Goal: Task Accomplishment & Management: Manage account settings

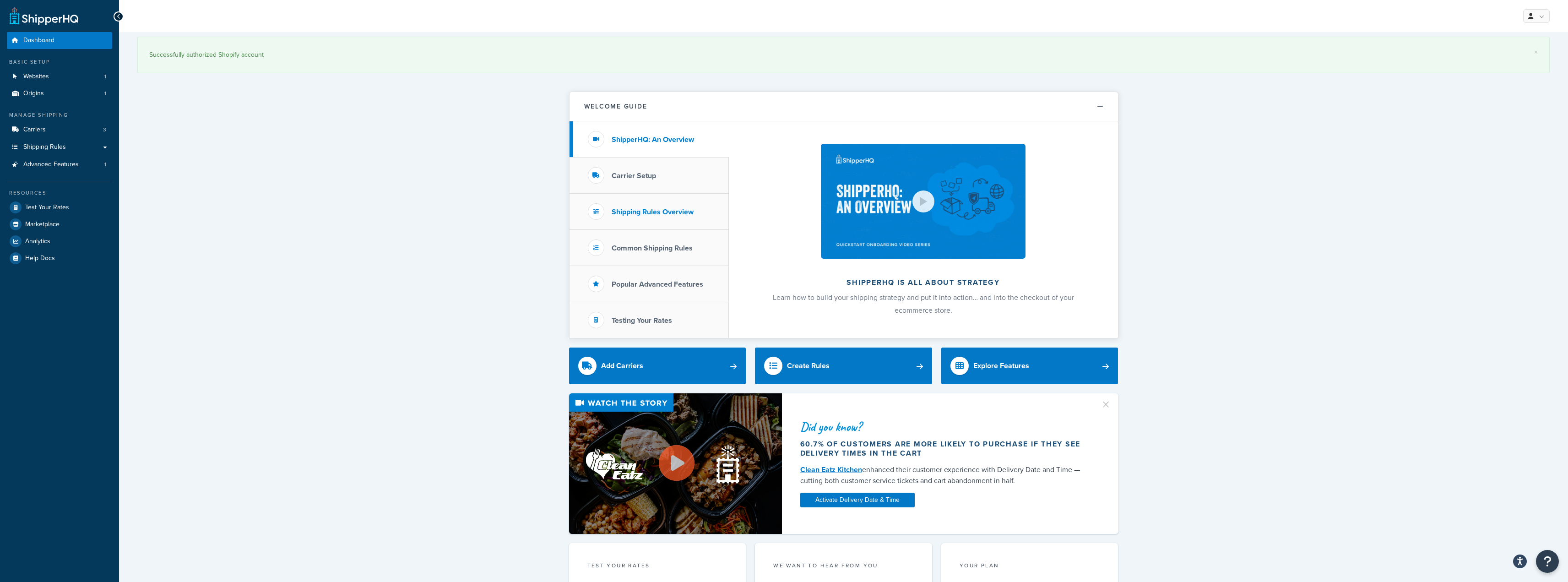
click at [639, 214] on h3 "Shipping Rules Overview" at bounding box center [652, 211] width 82 height 8
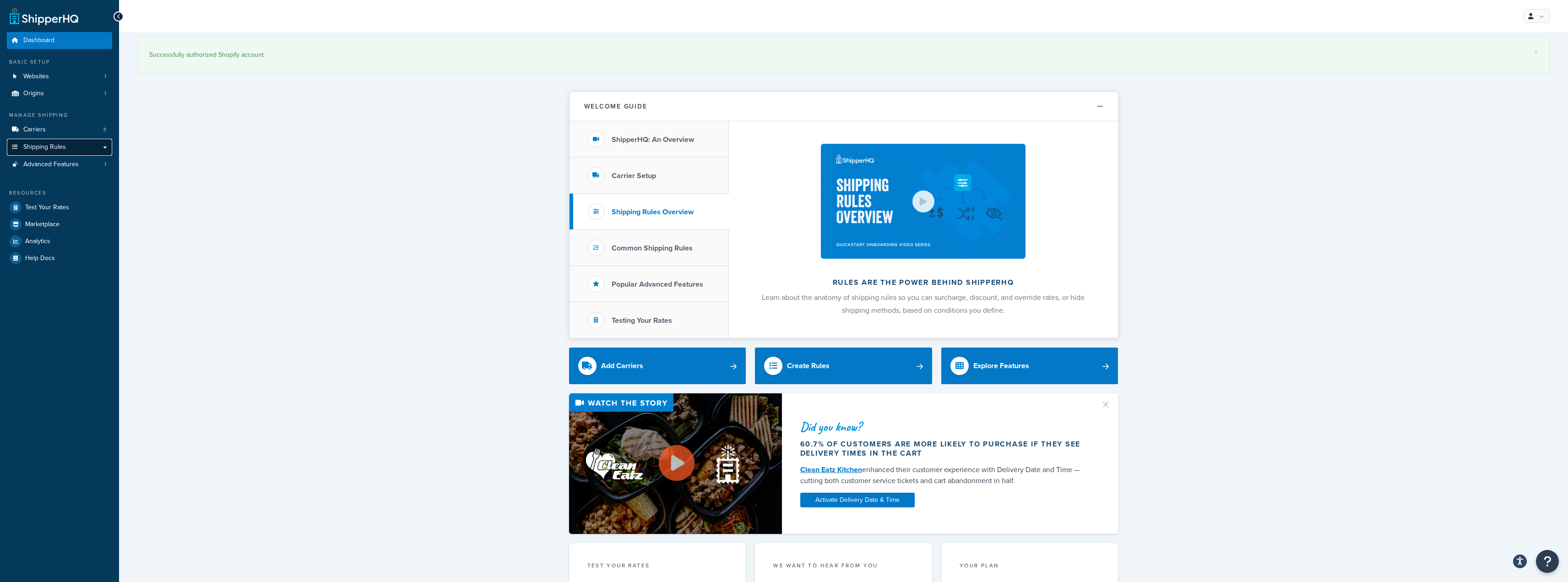
click at [61, 147] on span "Shipping Rules" at bounding box center [44, 147] width 43 height 8
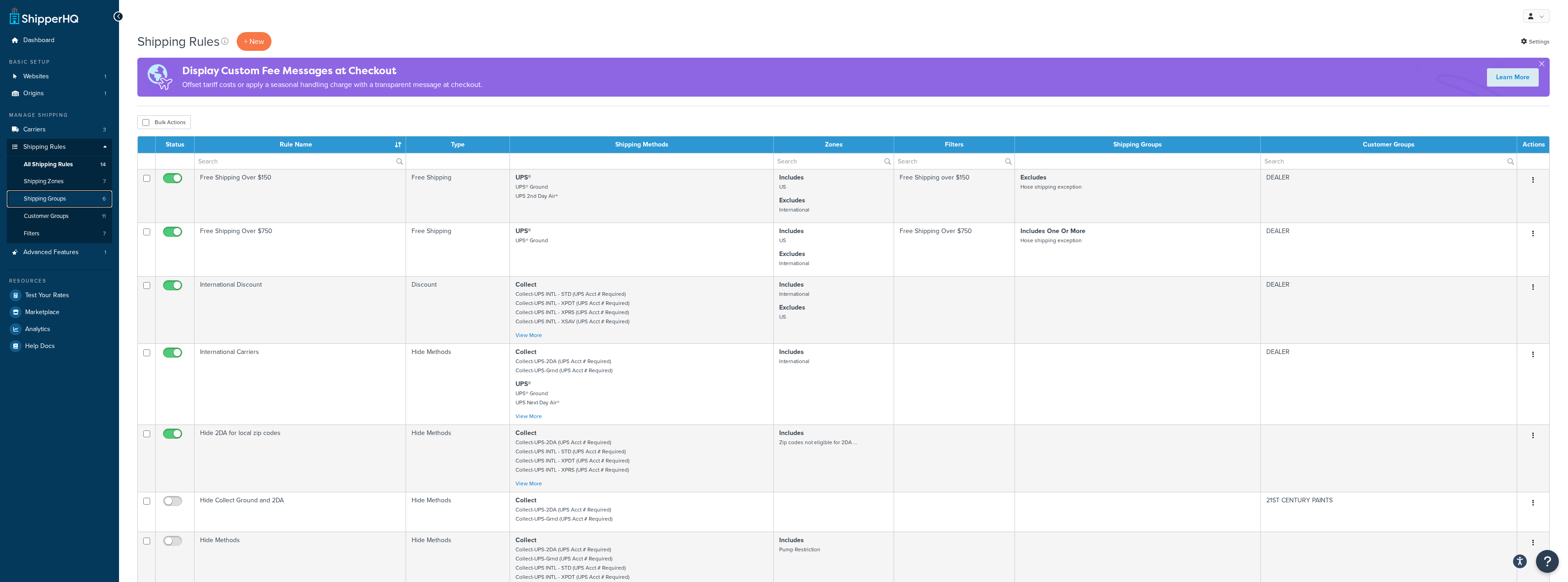
click at [52, 198] on span "Shipping Groups" at bounding box center [44, 199] width 42 height 8
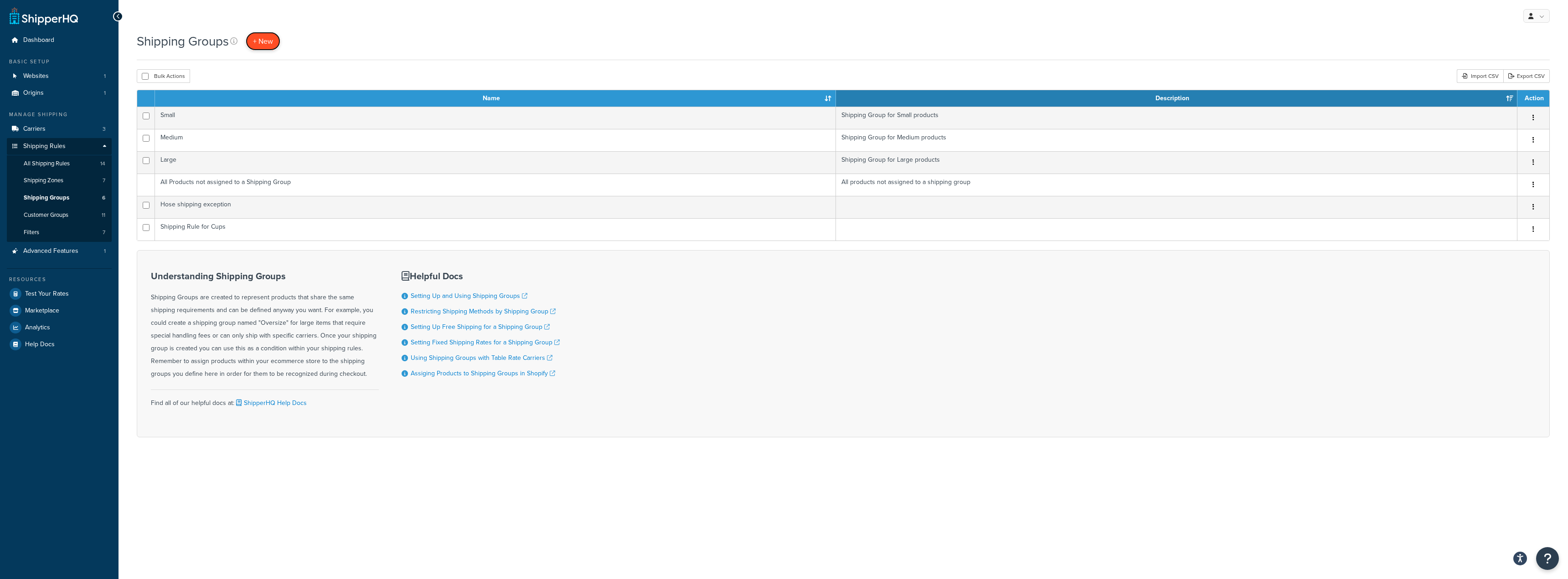
click at [268, 37] on span "+ New" at bounding box center [262, 41] width 20 height 11
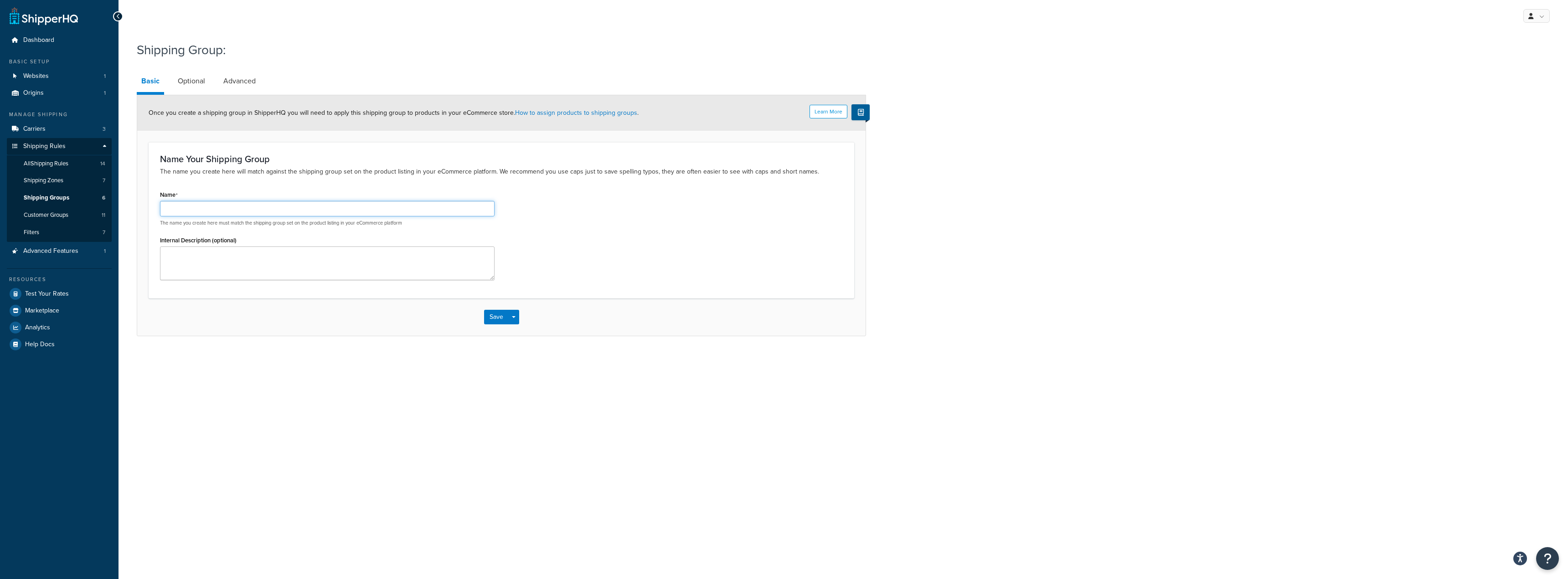
click at [180, 211] on input "Name" at bounding box center [327, 209] width 335 height 16
type input "Collect"
type textarea "Collect shipping options available to Companies assigned to this group"
click at [513, 322] on button "Save Dropdown" at bounding box center [513, 317] width 11 height 15
click at [514, 320] on button "Save Dropdown" at bounding box center [513, 317] width 11 height 15
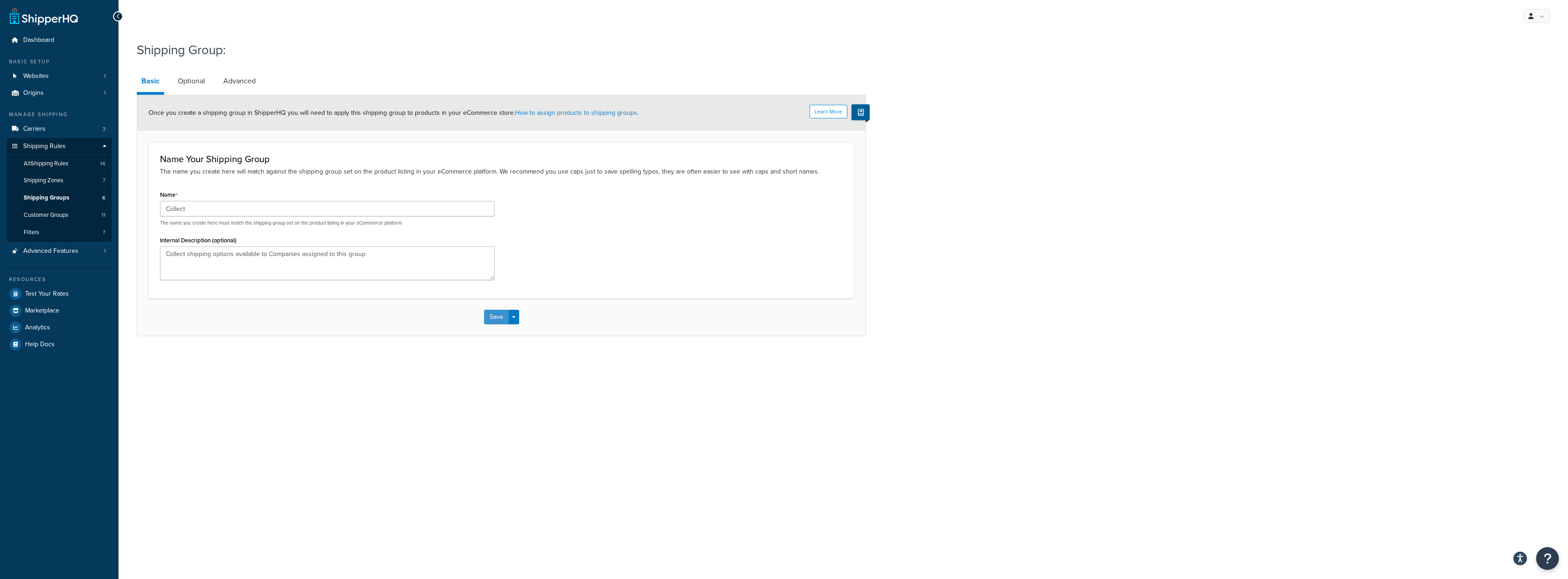
click at [500, 320] on button "Save" at bounding box center [496, 317] width 25 height 15
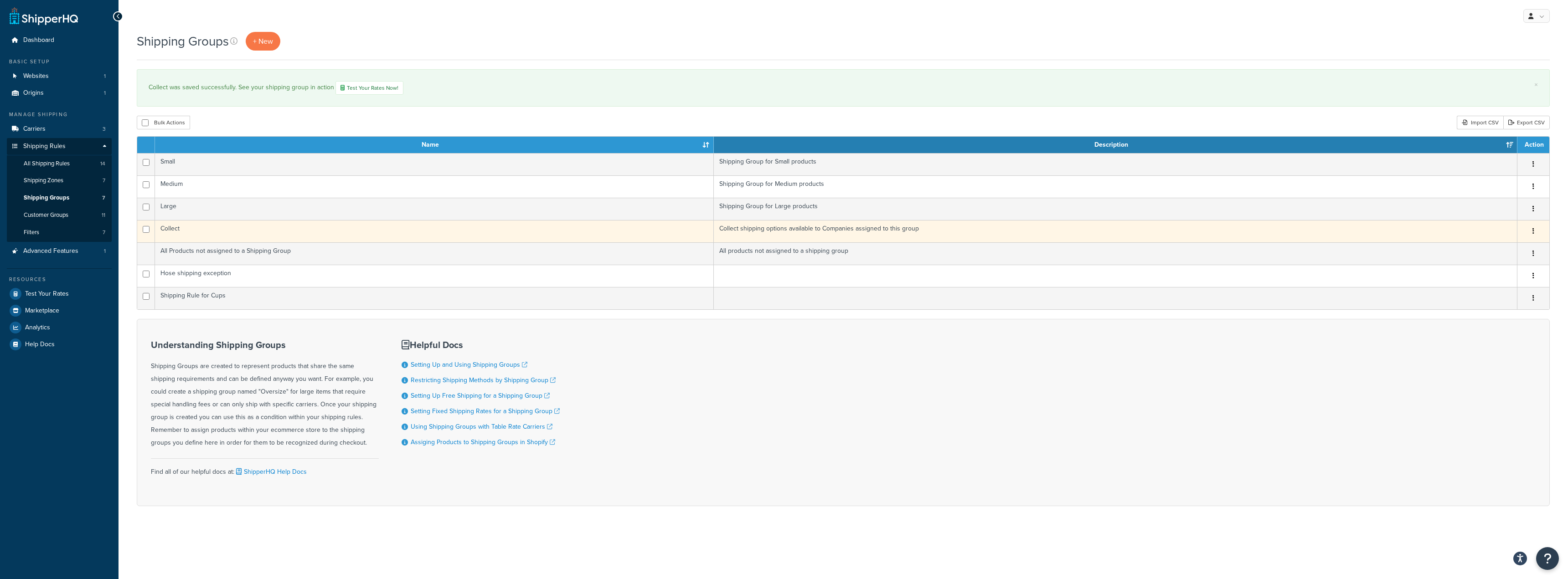
click at [173, 229] on td "Collect" at bounding box center [434, 230] width 559 height 22
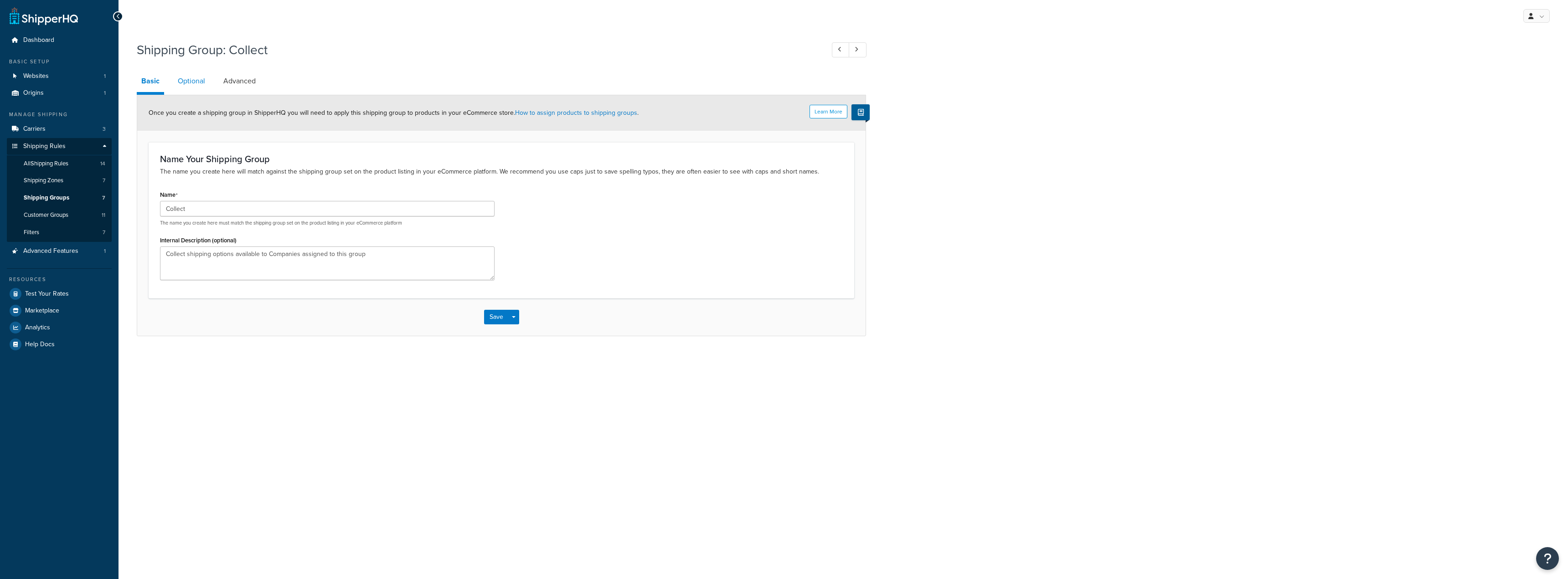
click at [191, 86] on link "Optional" at bounding box center [191, 80] width 36 height 22
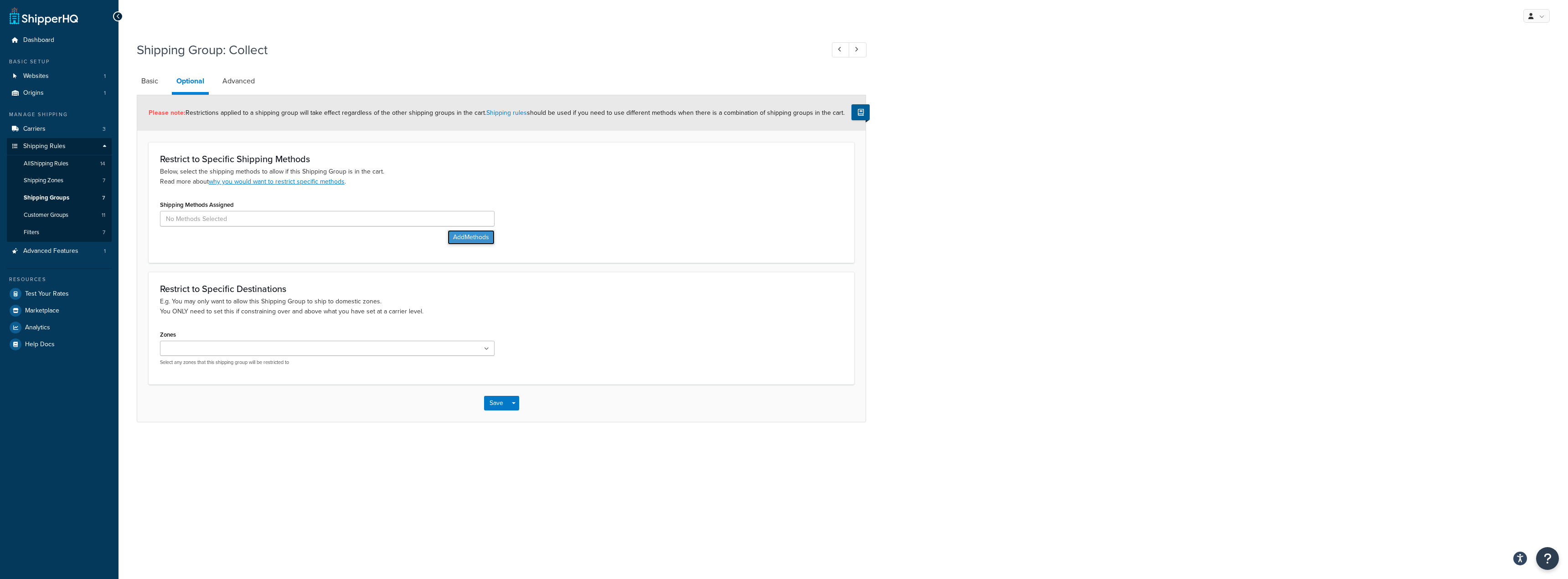
click at [465, 233] on button "Add Methods" at bounding box center [471, 237] width 47 height 15
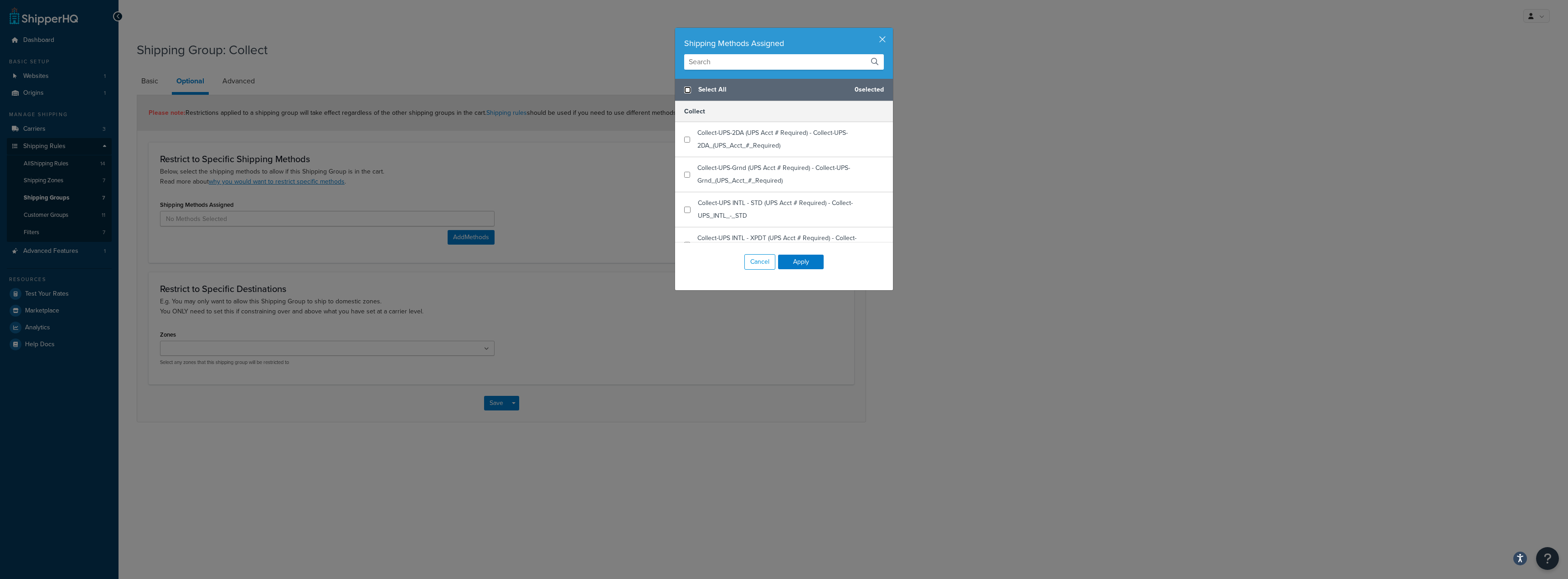
click at [685, 87] on input "checkbox" at bounding box center [688, 90] width 7 height 7
checkbox input "true"
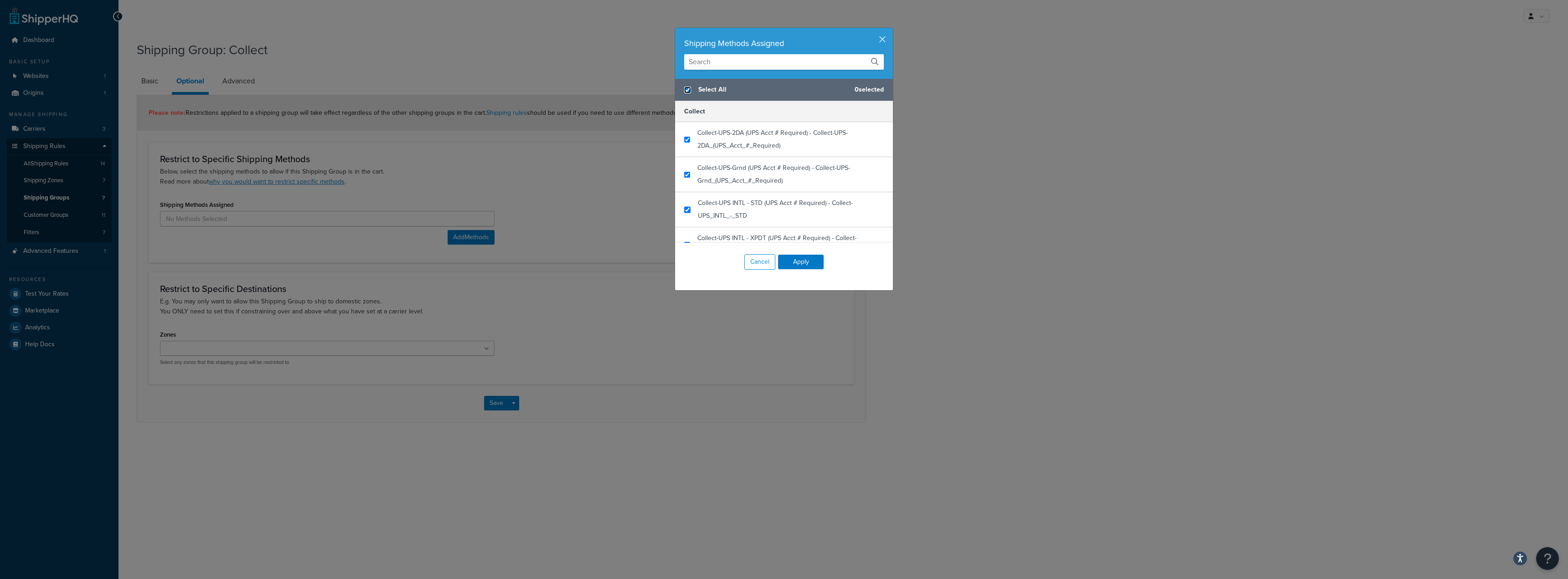
checkbox input "true"
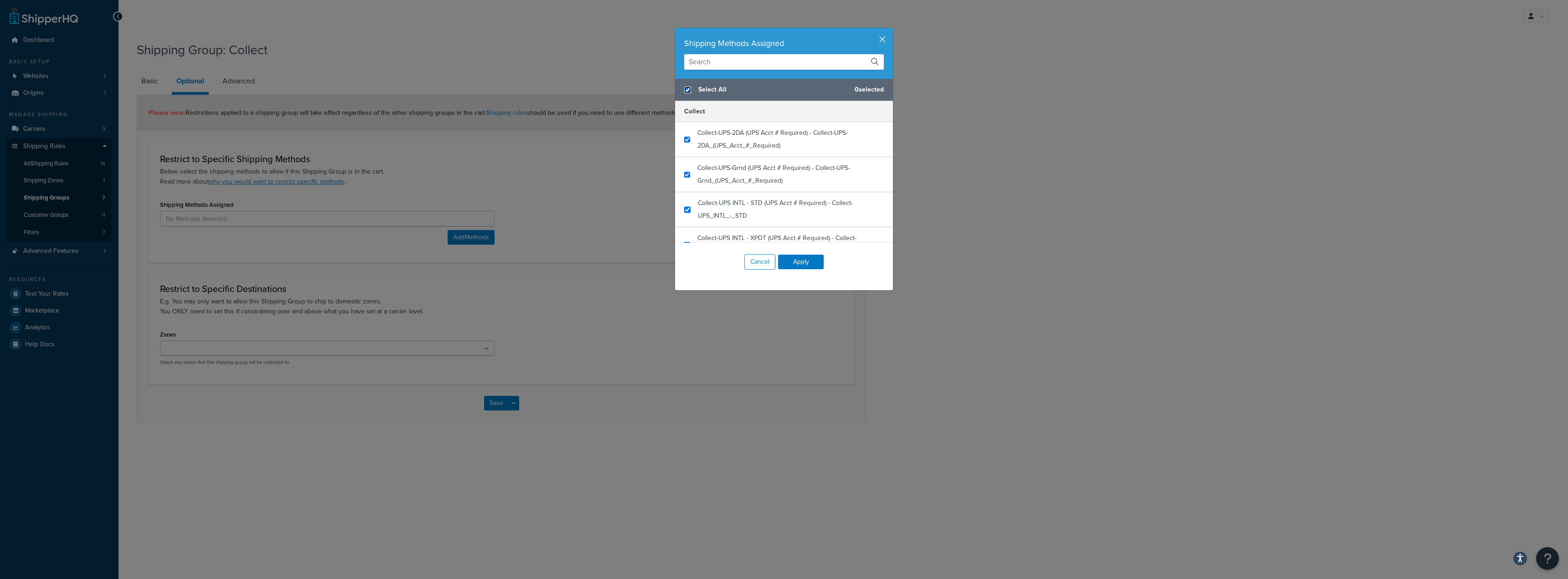
checkbox input "true"
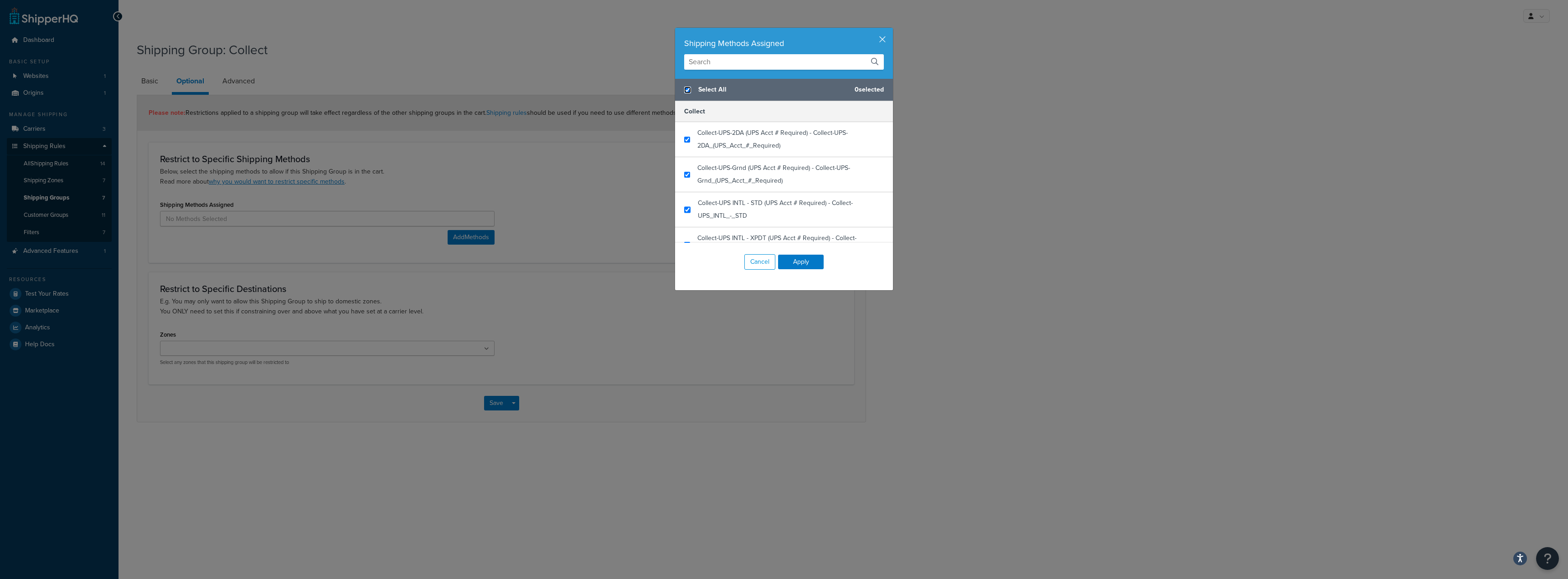
checkbox input "true"
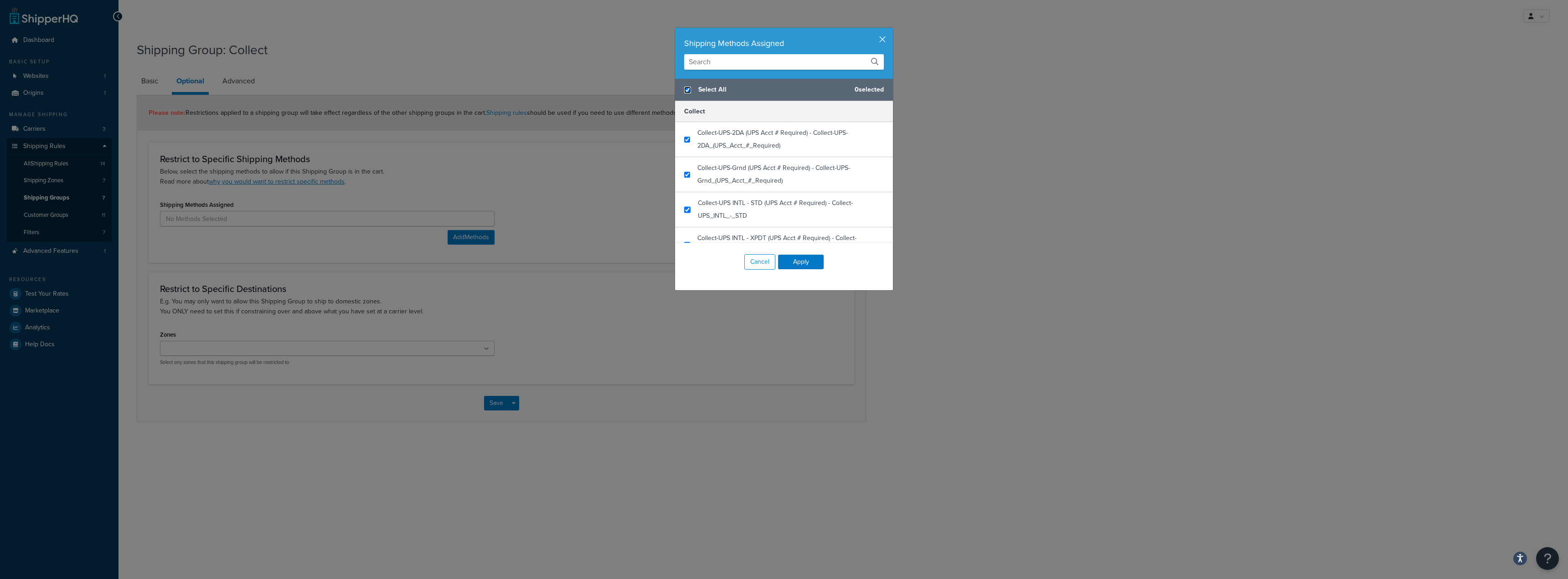
checkbox input "true"
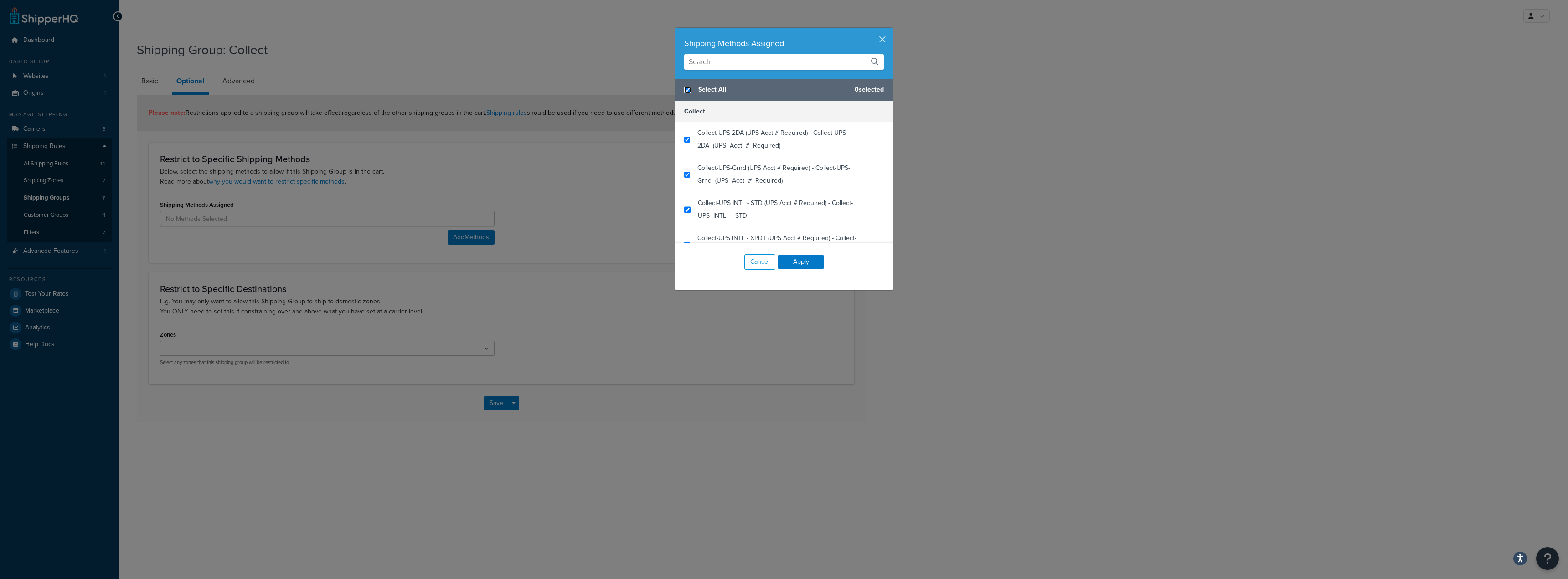
checkbox input "true"
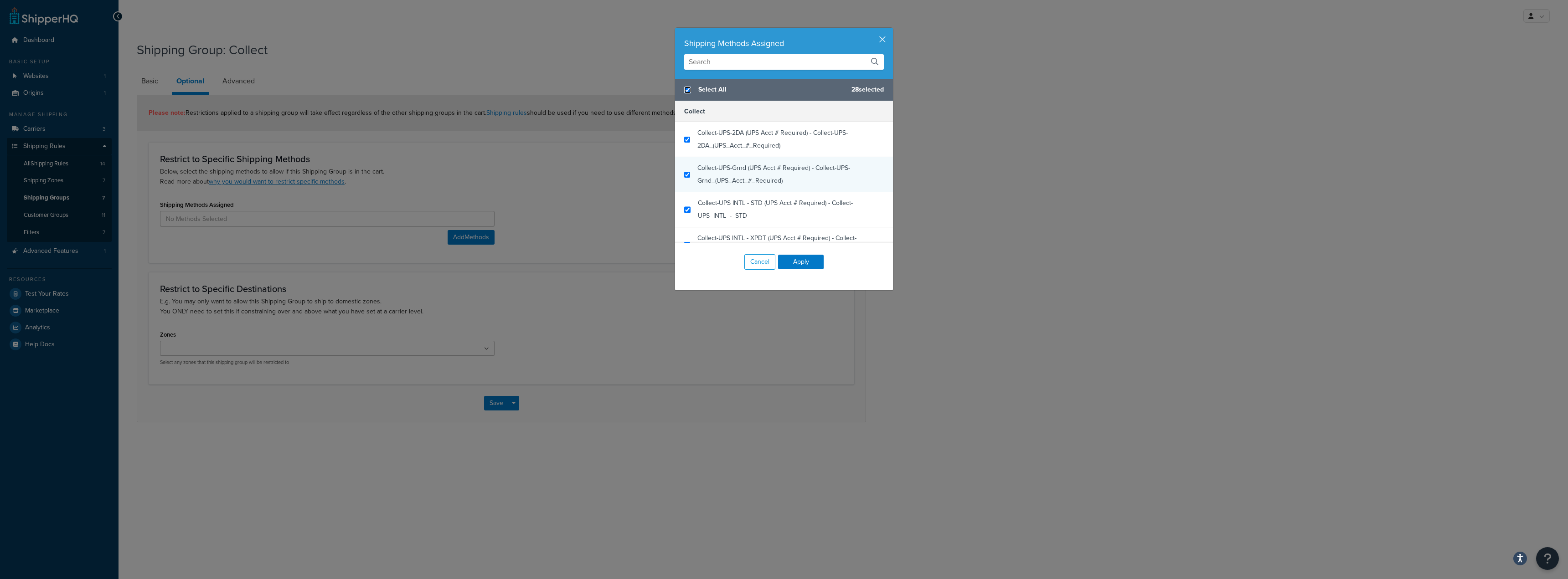
scroll to position [46, 0]
checkbox input "false"
click at [678, 198] on div "Collect-UPS INTL - XPDT (UPS Acct # Required) - Collect-UPS_INTL_-_XPDT" at bounding box center [784, 199] width 218 height 35
click at [686, 164] on input "checkbox" at bounding box center [687, 164] width 6 height 7
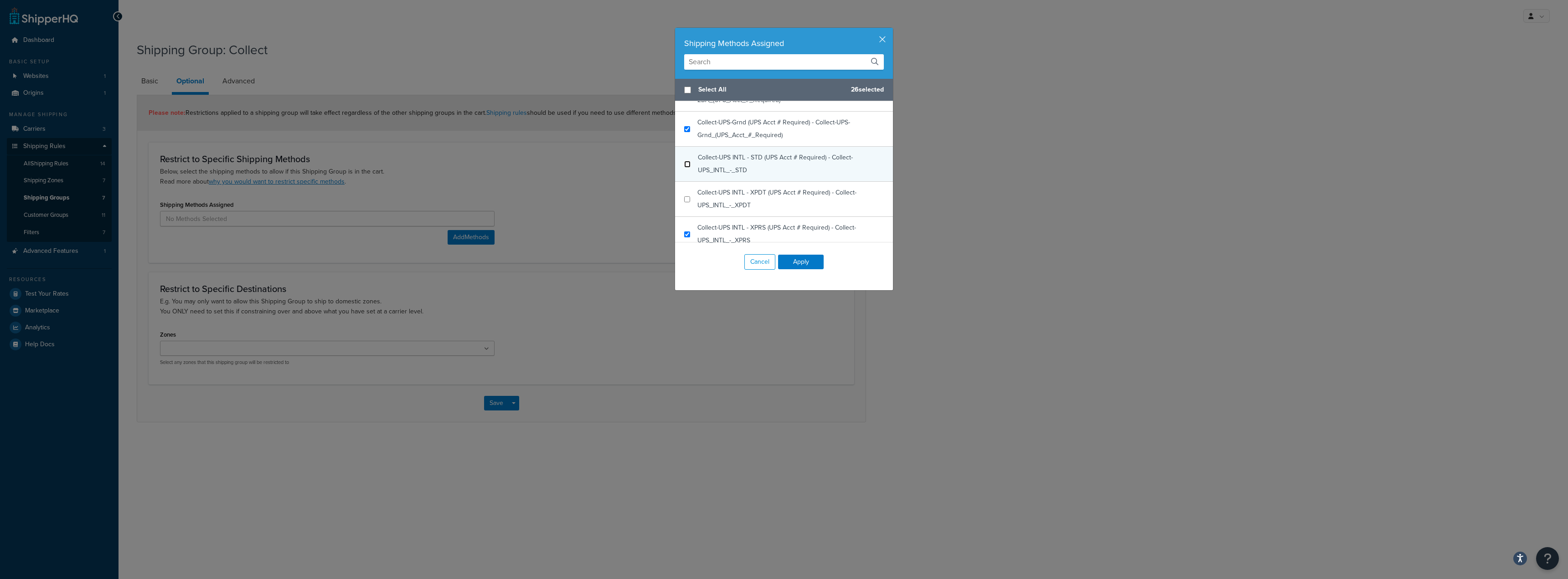
checkbox input "false"
click at [686, 144] on input "checkbox" at bounding box center [687, 143] width 6 height 7
checkbox input "false"
click at [685, 178] on input "checkbox" at bounding box center [687, 178] width 6 height 7
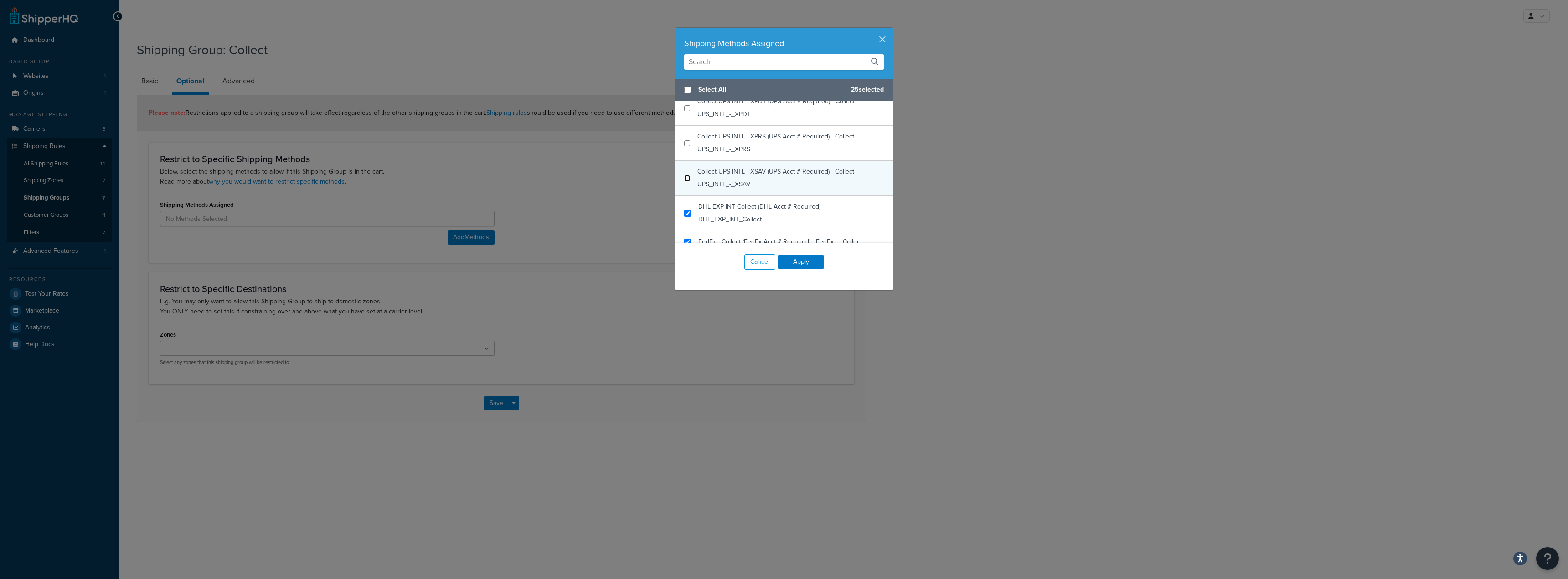
checkbox input "false"
click at [685, 214] on input "checkbox" at bounding box center [688, 214] width 7 height 7
checkbox input "false"
click at [685, 152] on input "checkbox" at bounding box center [688, 151] width 7 height 7
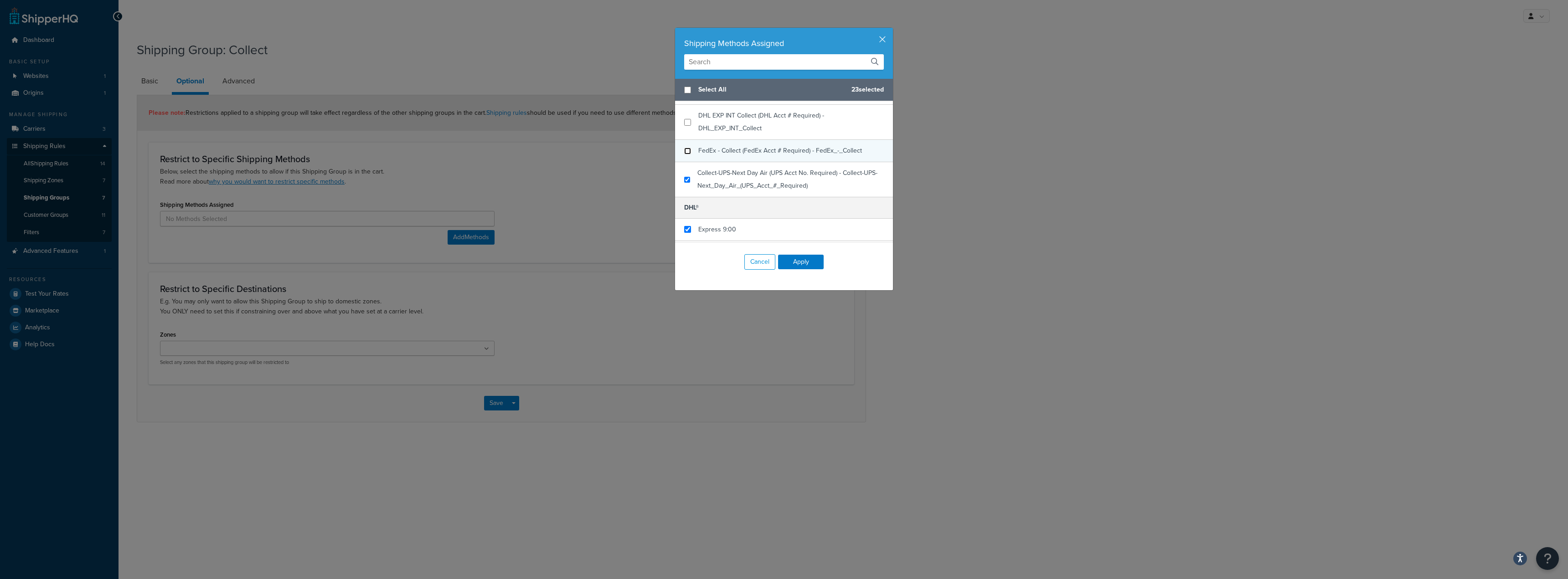
checkbox input "false"
click at [685, 177] on input "checkbox" at bounding box center [687, 180] width 6 height 7
checkbox input "false"
click at [687, 182] on input "checkbox" at bounding box center [688, 184] width 7 height 7
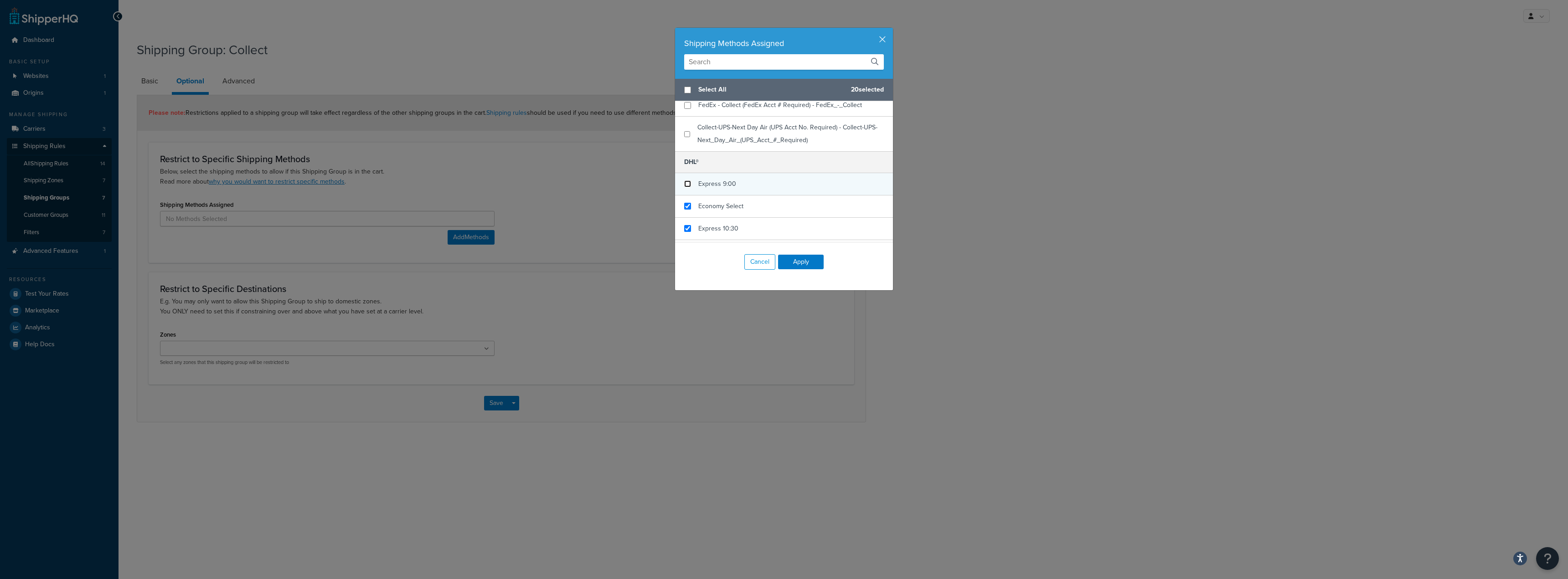
checkbox input "false"
click at [686, 205] on input "checkbox" at bounding box center [688, 207] width 7 height 7
checkbox input "false"
click at [688, 229] on div "Express 10:30" at bounding box center [784, 229] width 218 height 22
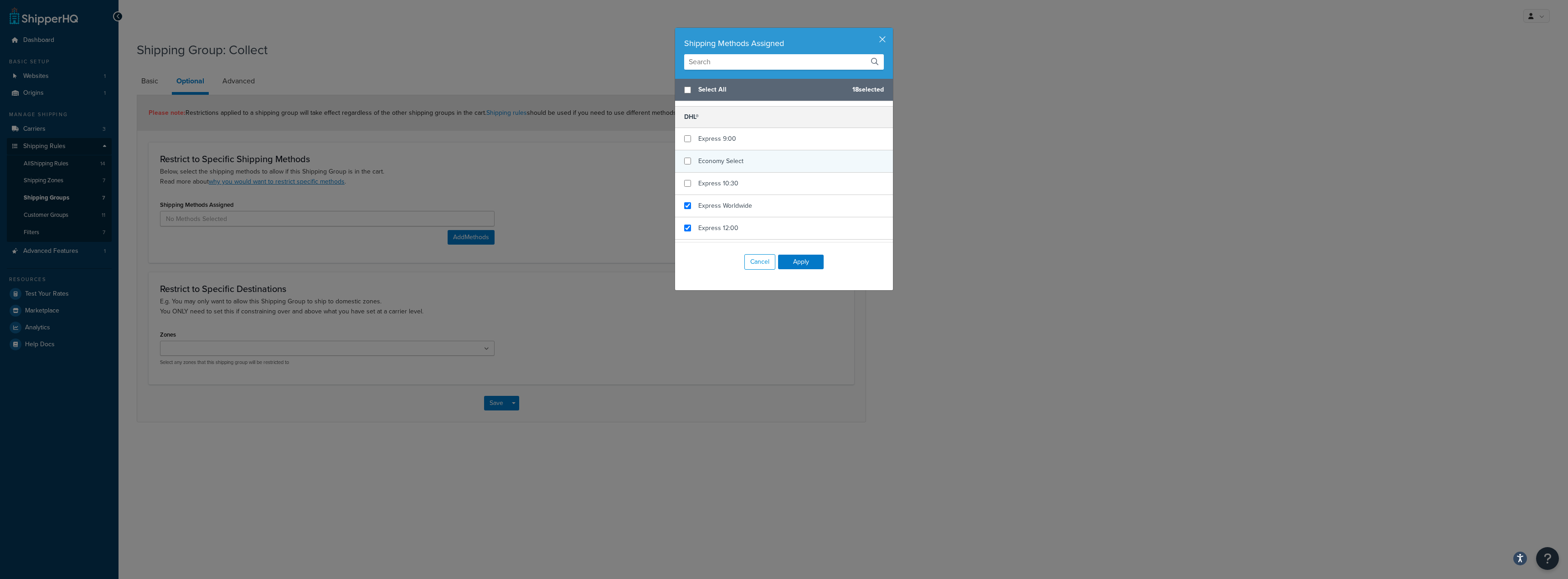
scroll to position [319, 0]
click at [685, 204] on input "checkbox" at bounding box center [688, 206] width 7 height 7
checkbox input "false"
click at [685, 226] on input "checkbox" at bounding box center [688, 228] width 7 height 7
checkbox input "false"
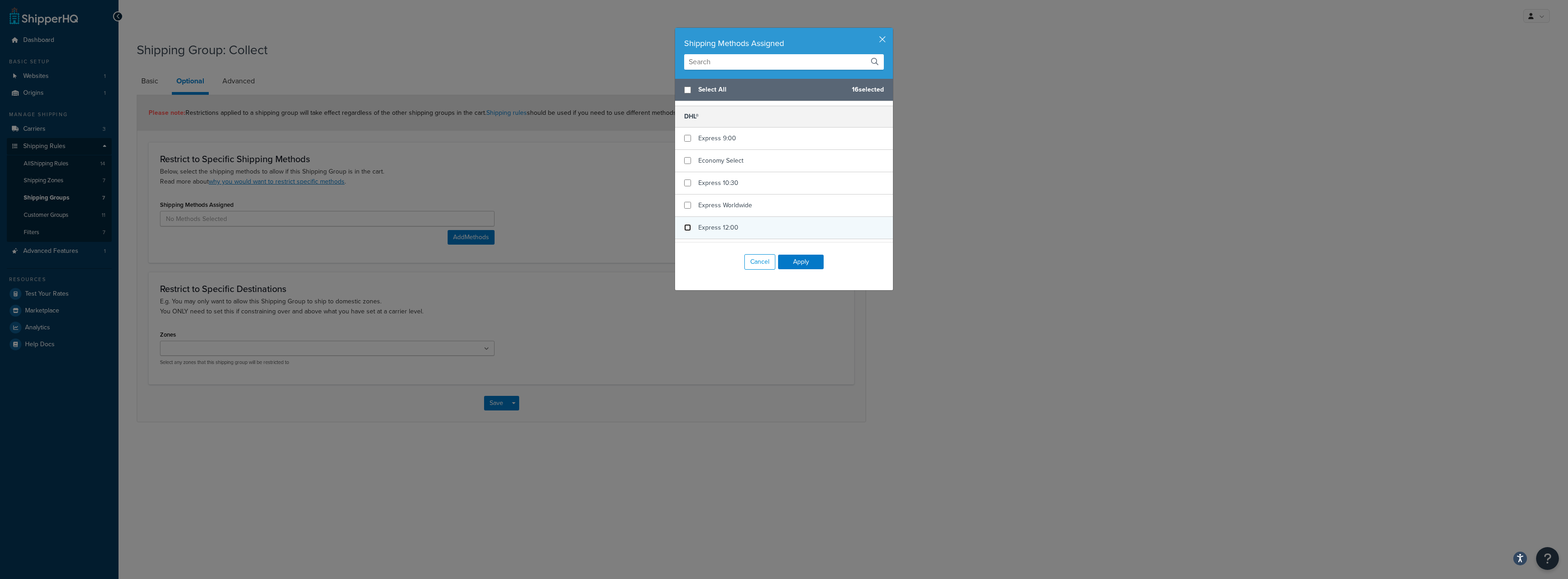
scroll to position [365, 0]
click at [685, 201] on input "checkbox" at bounding box center [688, 205] width 7 height 7
checkbox input "false"
click at [684, 222] on div "Express 9:00" at bounding box center [784, 227] width 218 height 22
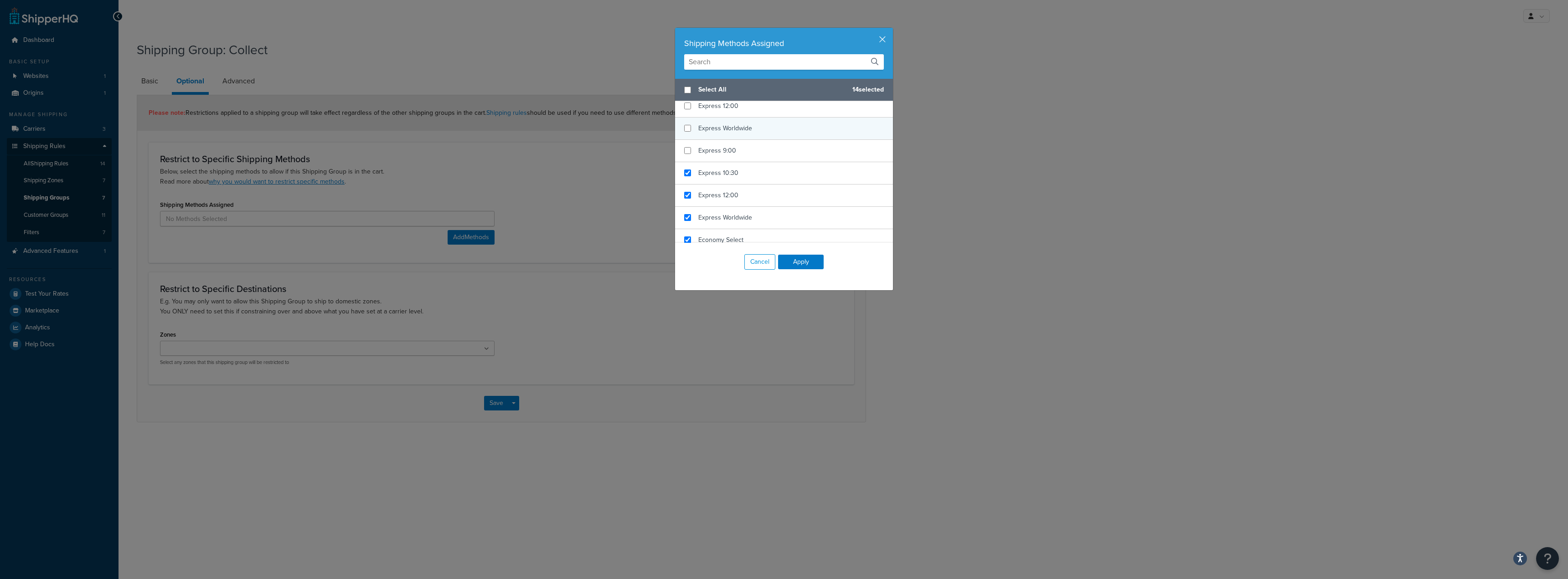
scroll to position [455, 0]
click at [685, 157] on input "checkbox" at bounding box center [688, 158] width 7 height 7
checkbox input "false"
click at [685, 178] on input "checkbox" at bounding box center [688, 180] width 7 height 7
checkbox input "false"
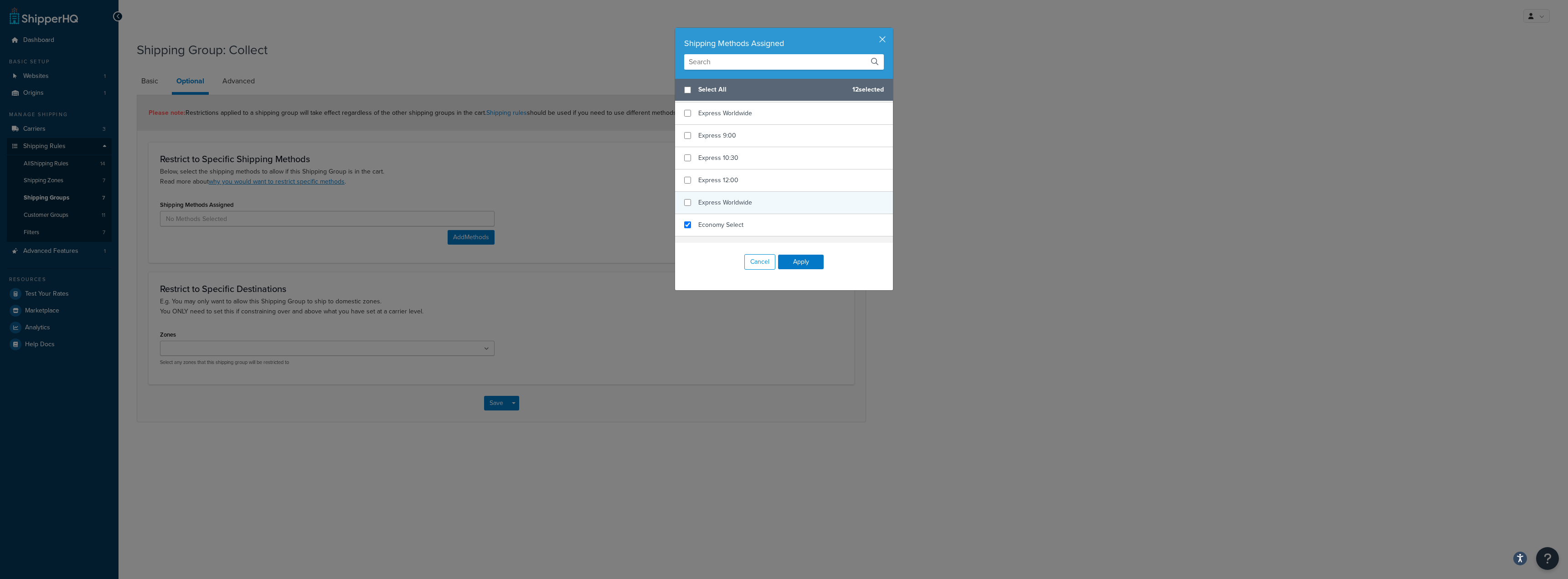
checkbox input "false"
click at [686, 198] on div "Express Worldwide" at bounding box center [784, 202] width 218 height 22
checkbox input "false"
click at [683, 229] on div "Economy Select" at bounding box center [784, 225] width 218 height 22
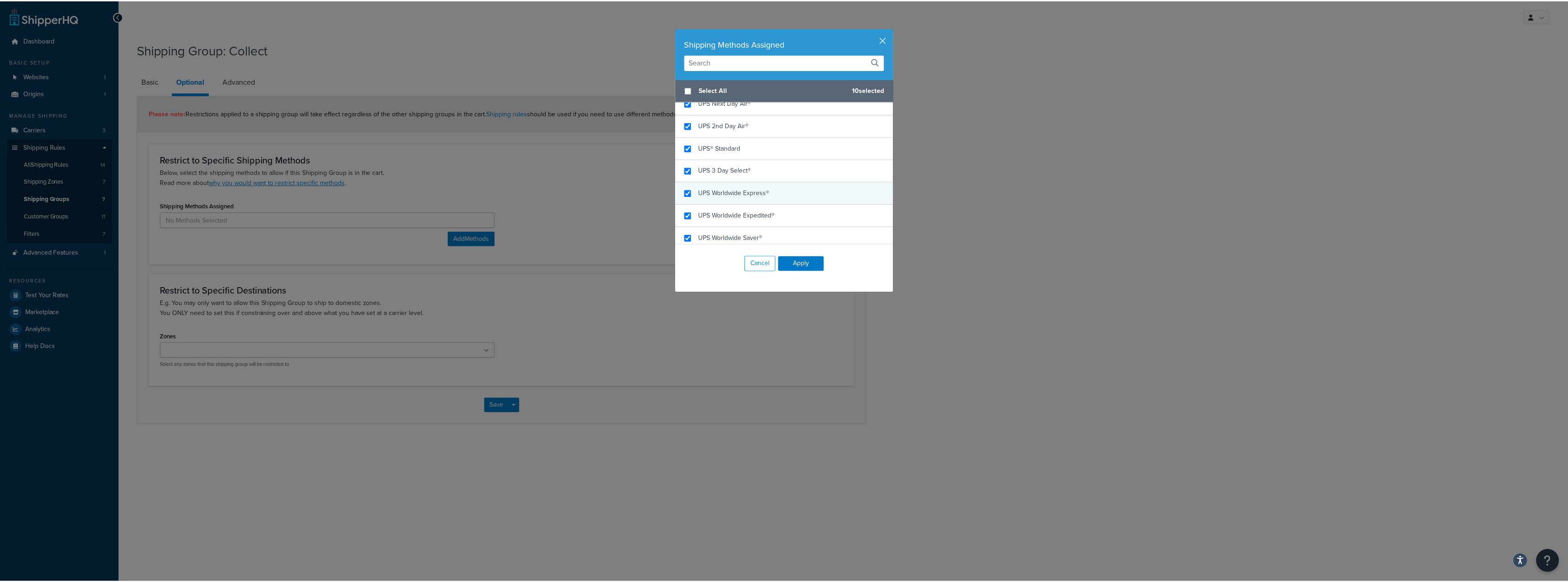
scroll to position [651, 0]
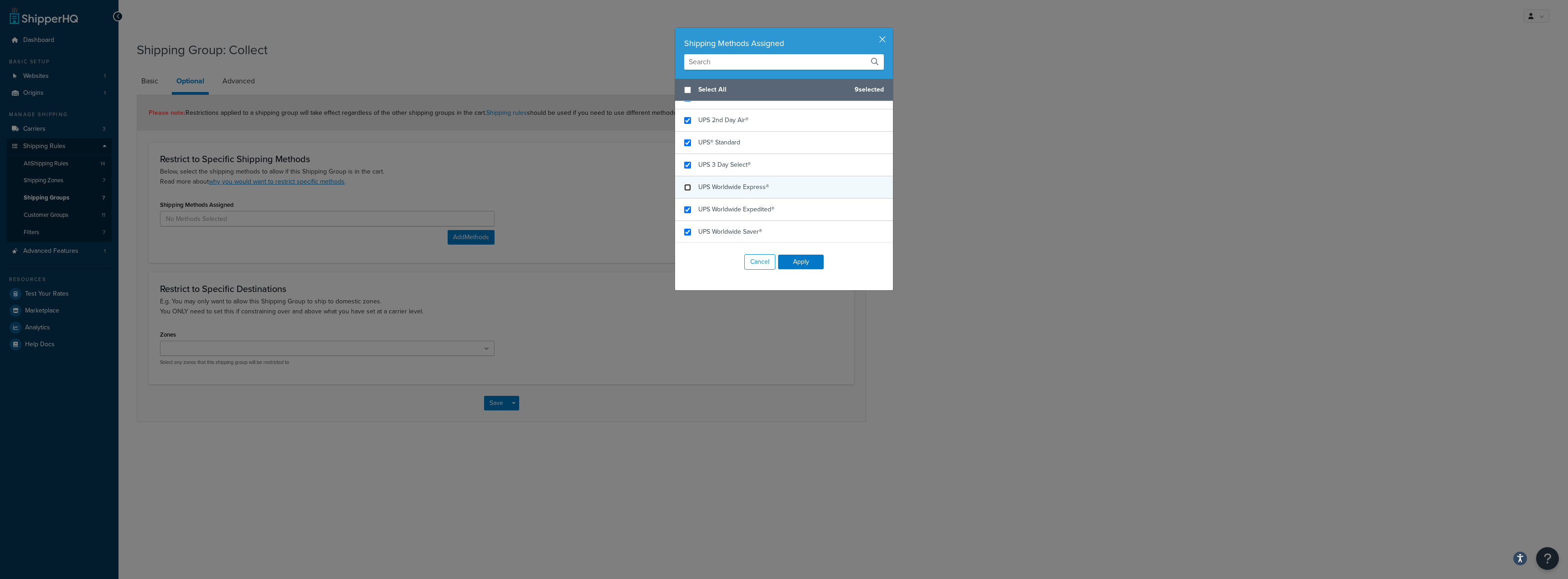
click at [685, 187] on input "checkbox" at bounding box center [688, 187] width 7 height 7
checkbox input "false"
click at [685, 207] on input "checkbox" at bounding box center [688, 210] width 7 height 7
checkbox input "false"
click at [686, 230] on input "checkbox" at bounding box center [688, 232] width 7 height 7
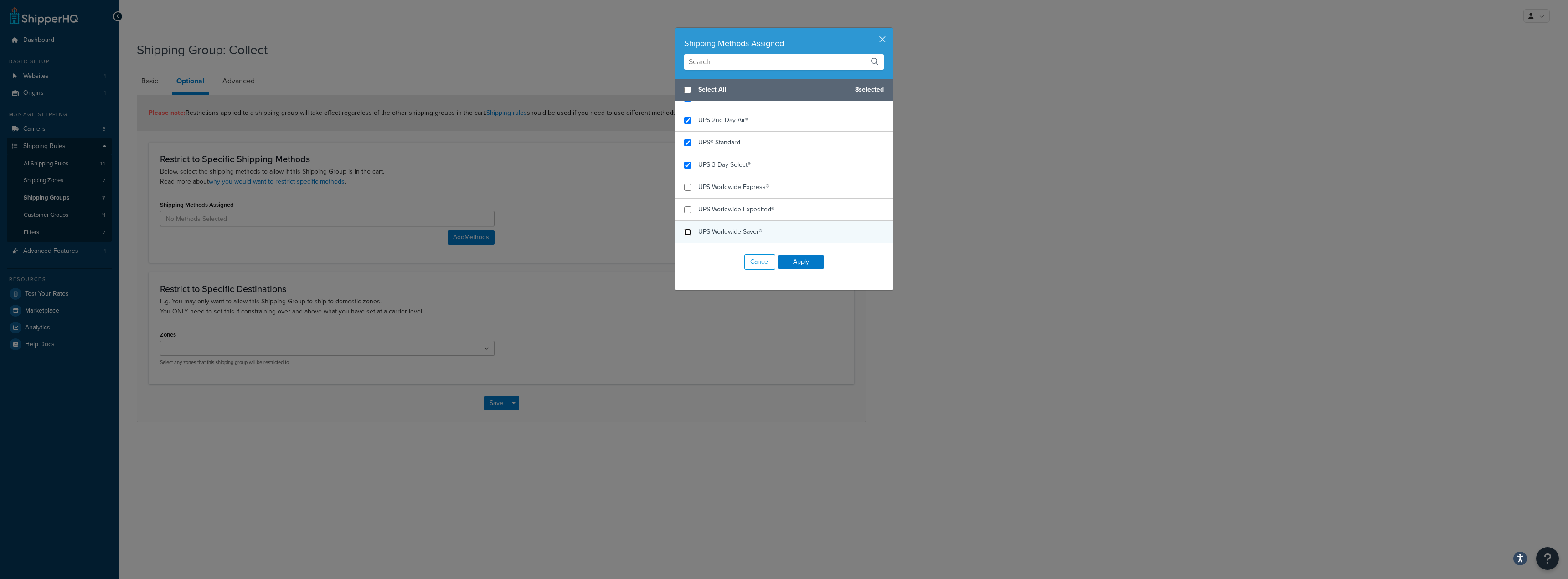
checkbox input "false"
click at [787, 259] on button "Apply" at bounding box center [801, 261] width 46 height 15
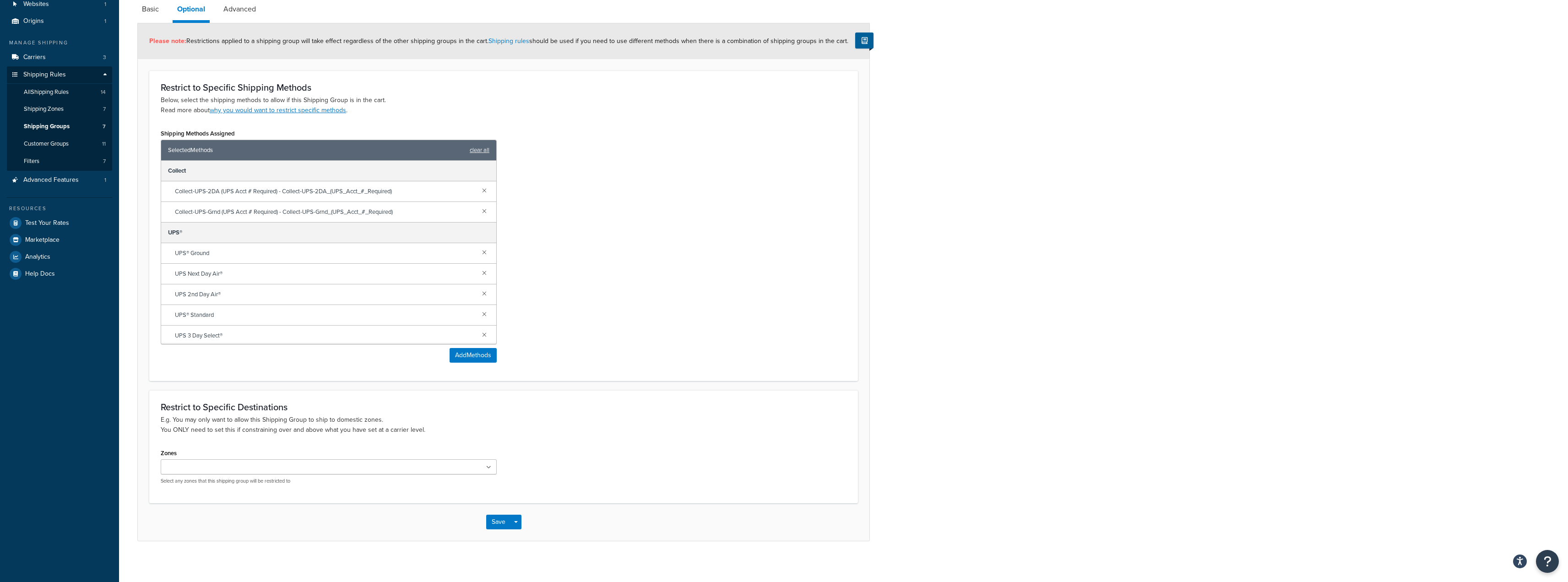
scroll to position [78, 0]
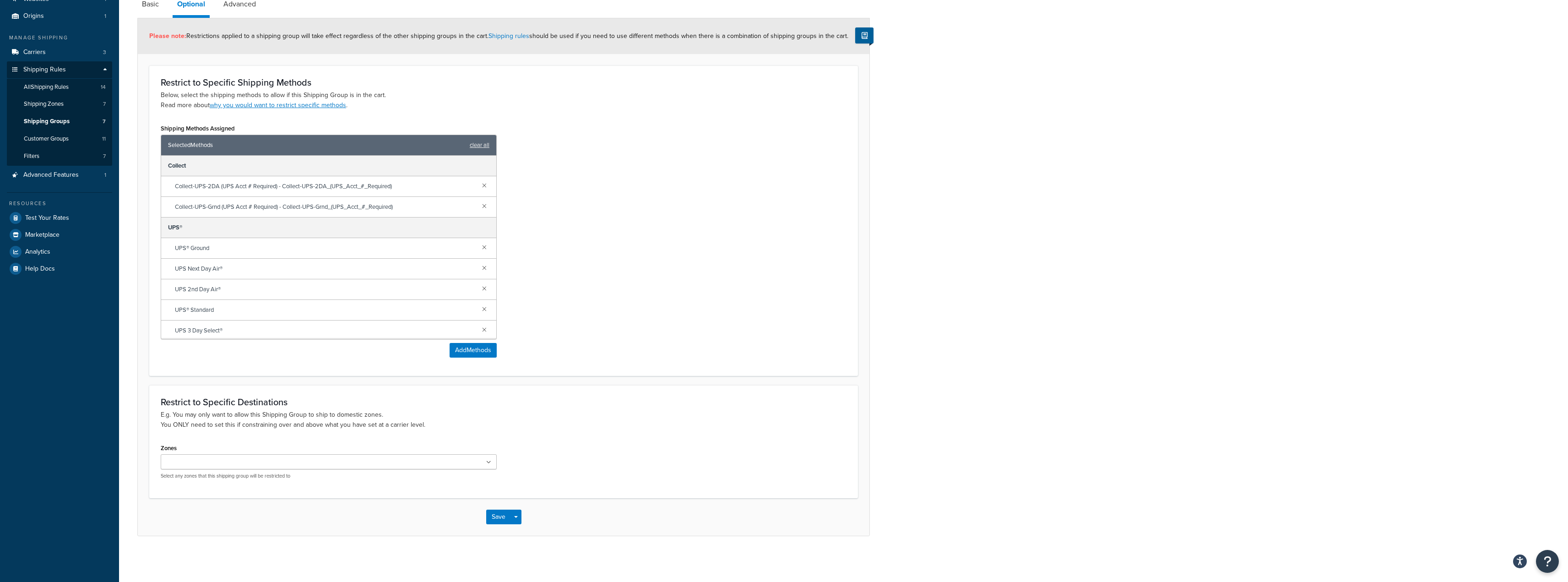
click at [488, 460] on icon at bounding box center [489, 462] width 5 height 5
click at [720, 358] on div "Shipping Methods Assigned Selected Methods clear all Collect Collect-UPS-2DA (U…" at bounding box center [503, 243] width 700 height 243
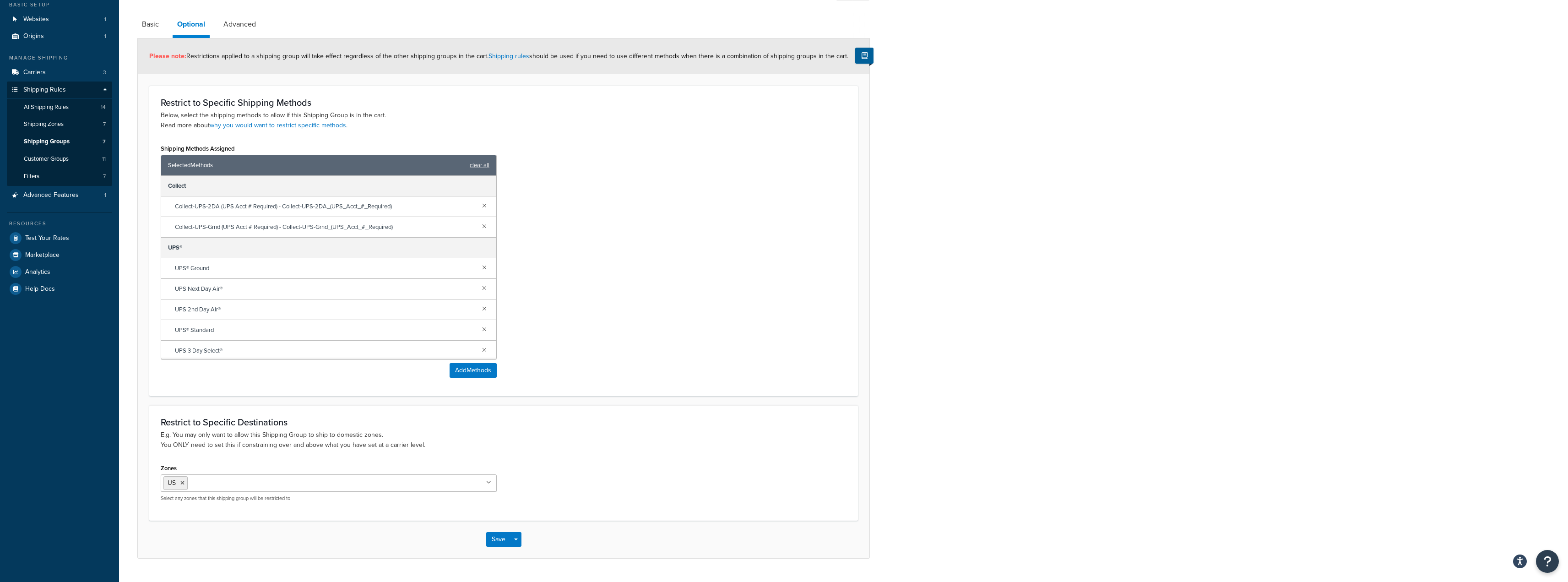
scroll to position [32, 0]
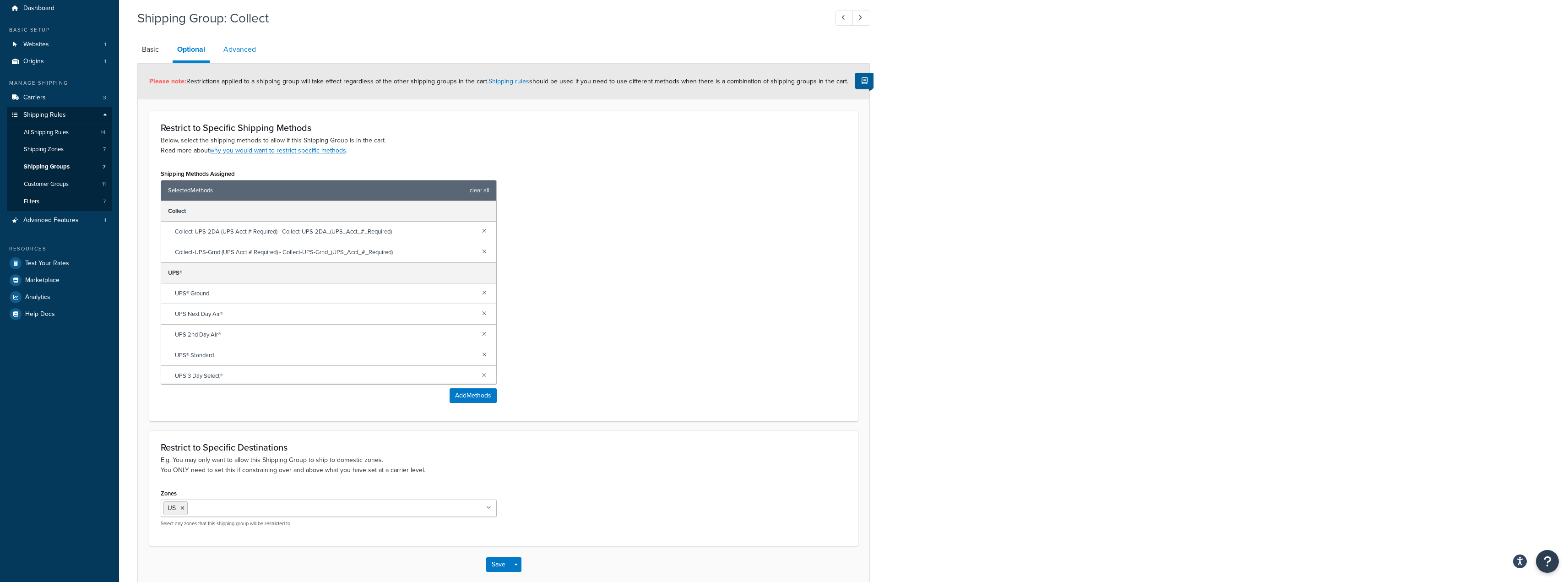
click at [240, 46] on link "Advanced" at bounding box center [240, 49] width 42 height 22
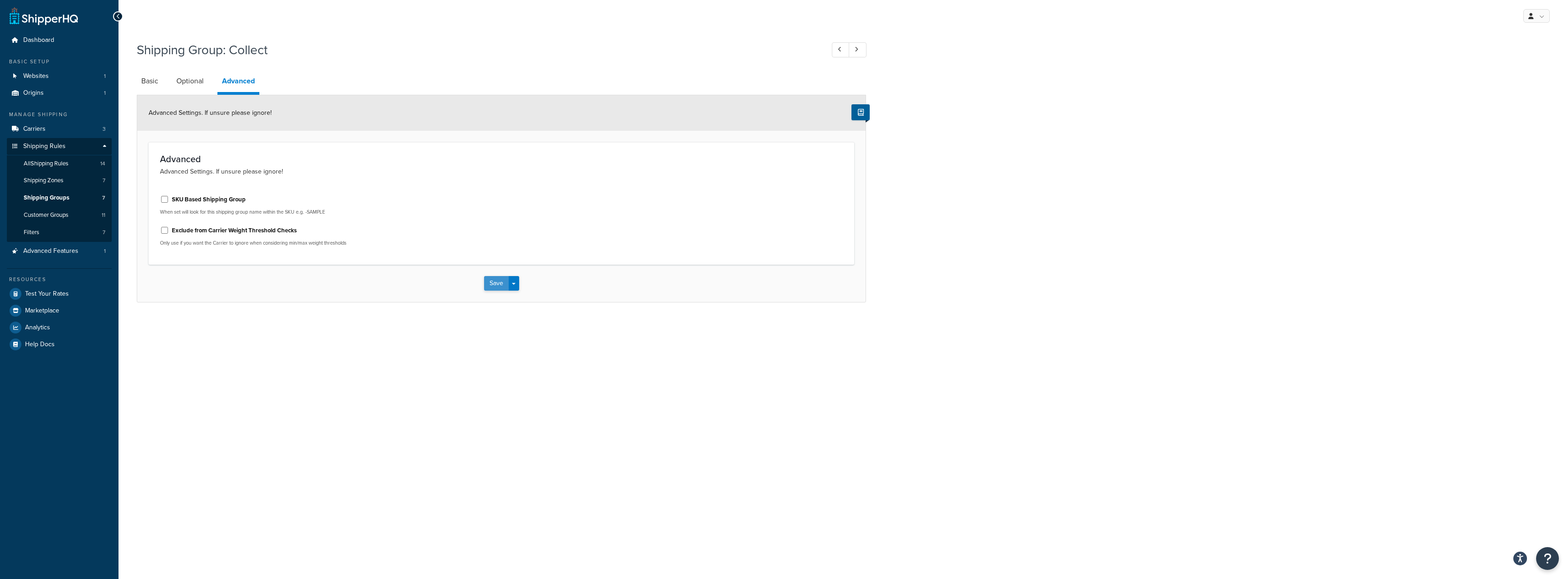
click at [488, 281] on button "Save" at bounding box center [496, 283] width 25 height 15
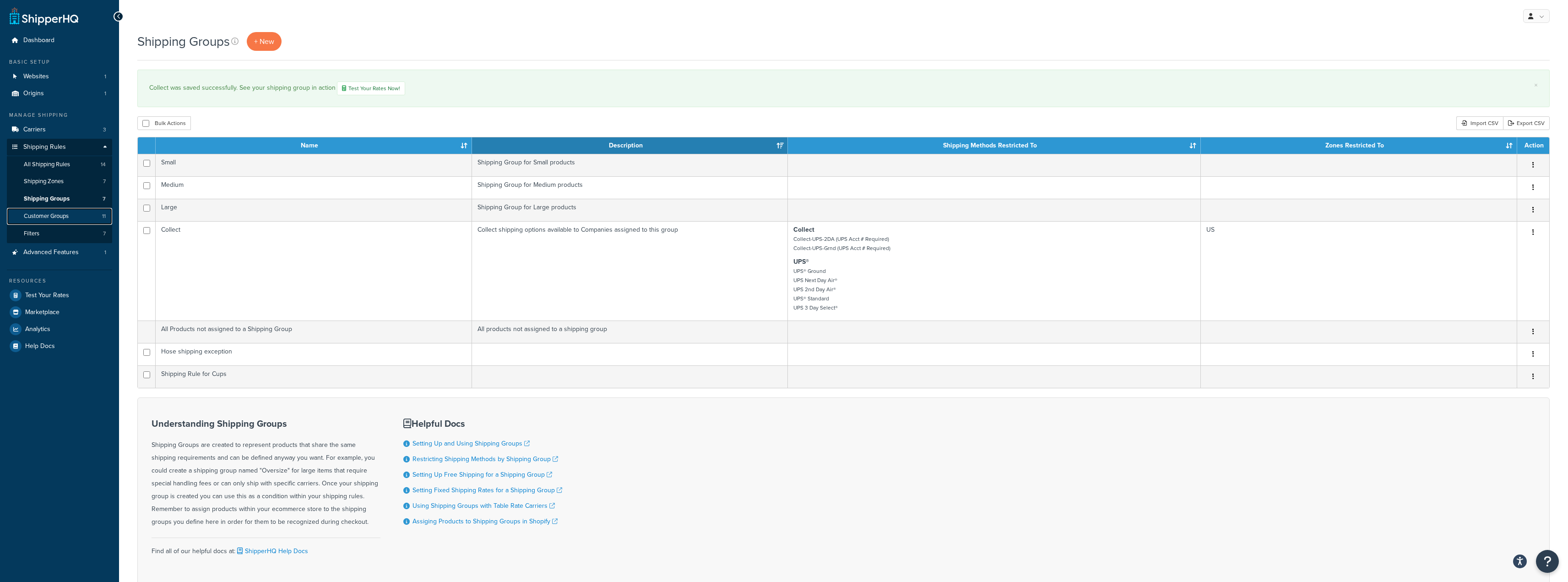
click at [52, 210] on link "Customer Groups 11" at bounding box center [59, 216] width 106 height 17
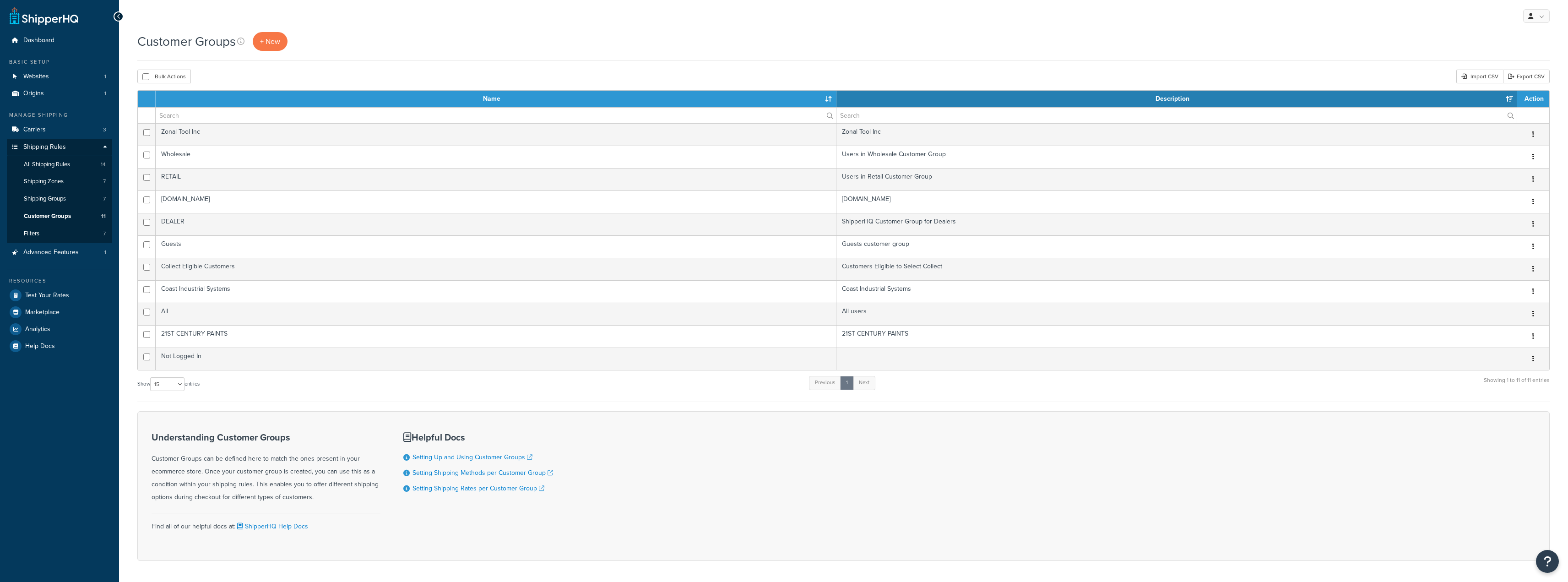
select select "15"
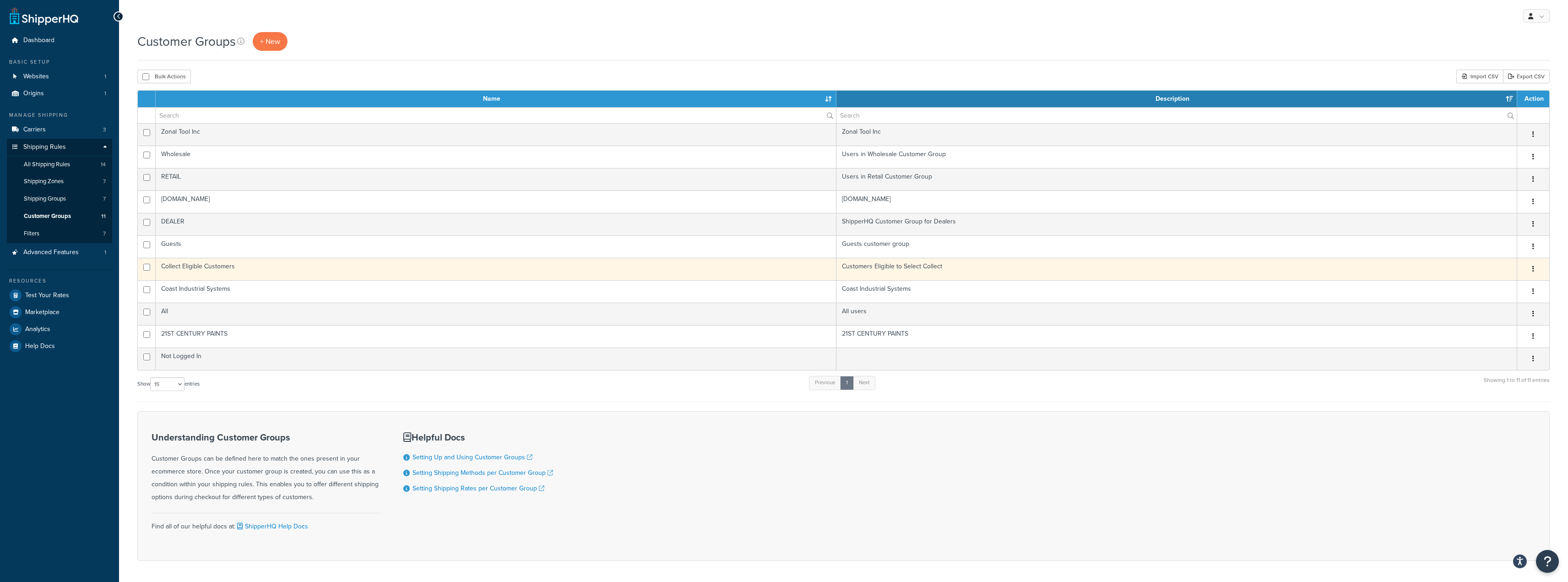
click at [225, 266] on td "Collect Eligible Customers" at bounding box center [495, 269] width 681 height 22
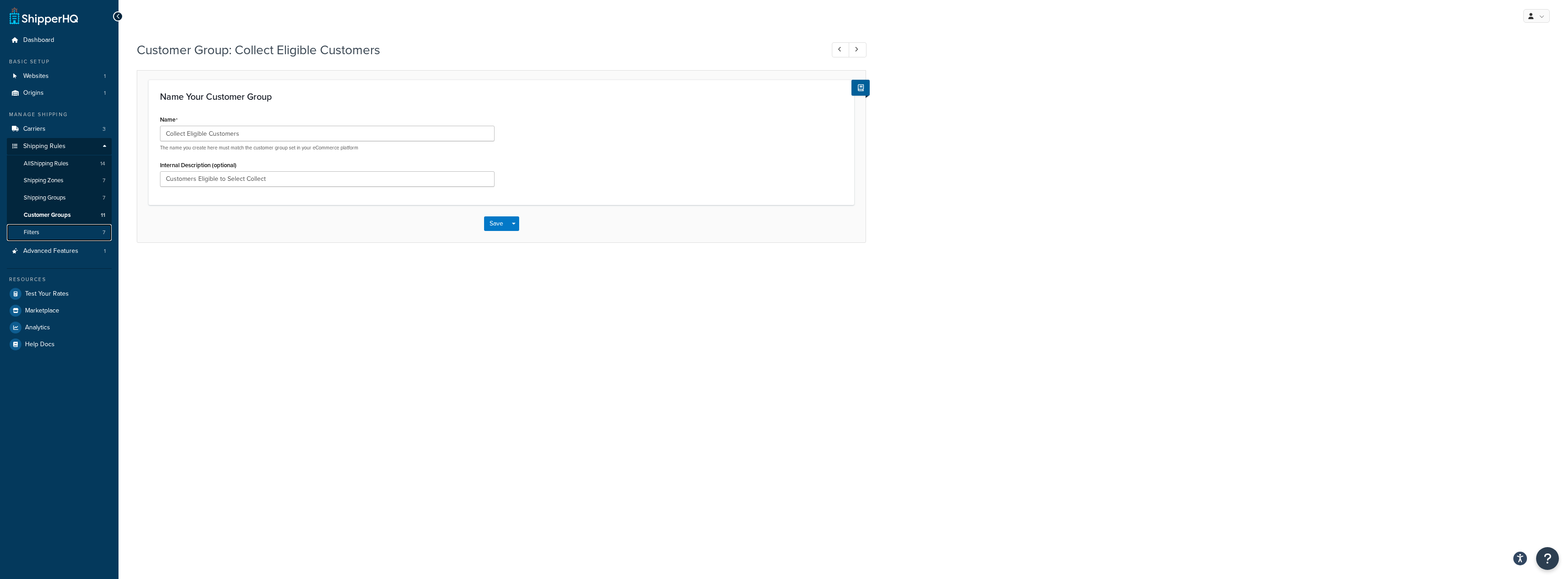
click at [24, 233] on span "Filters" at bounding box center [32, 232] width 16 height 8
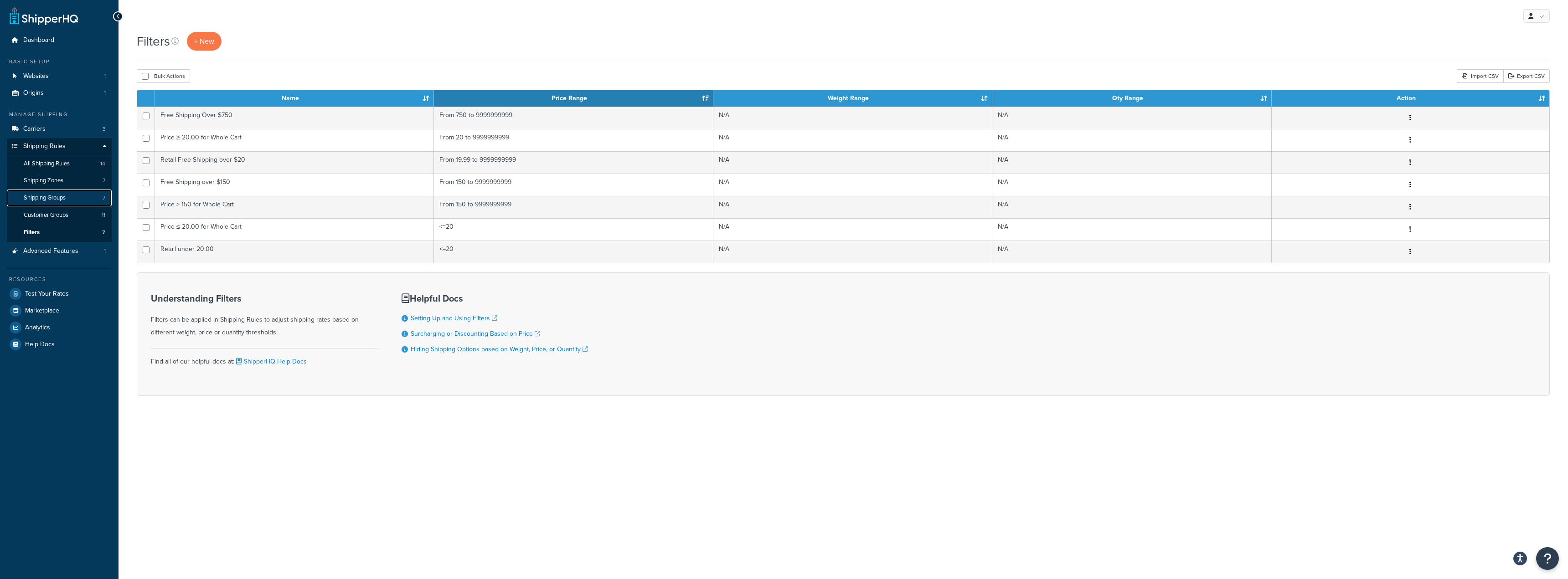
click at [65, 192] on link "Shipping Groups 7" at bounding box center [59, 198] width 105 height 17
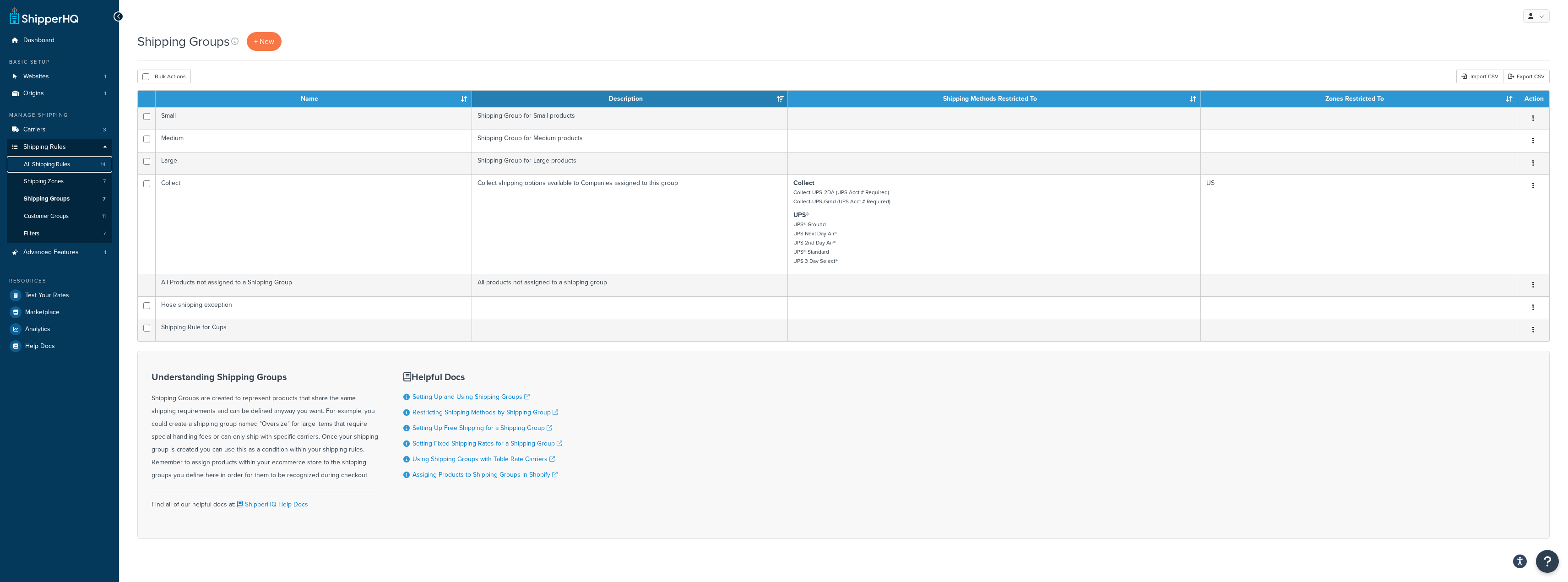
click at [72, 173] on link "All Shipping Rules 14" at bounding box center [59, 164] width 106 height 17
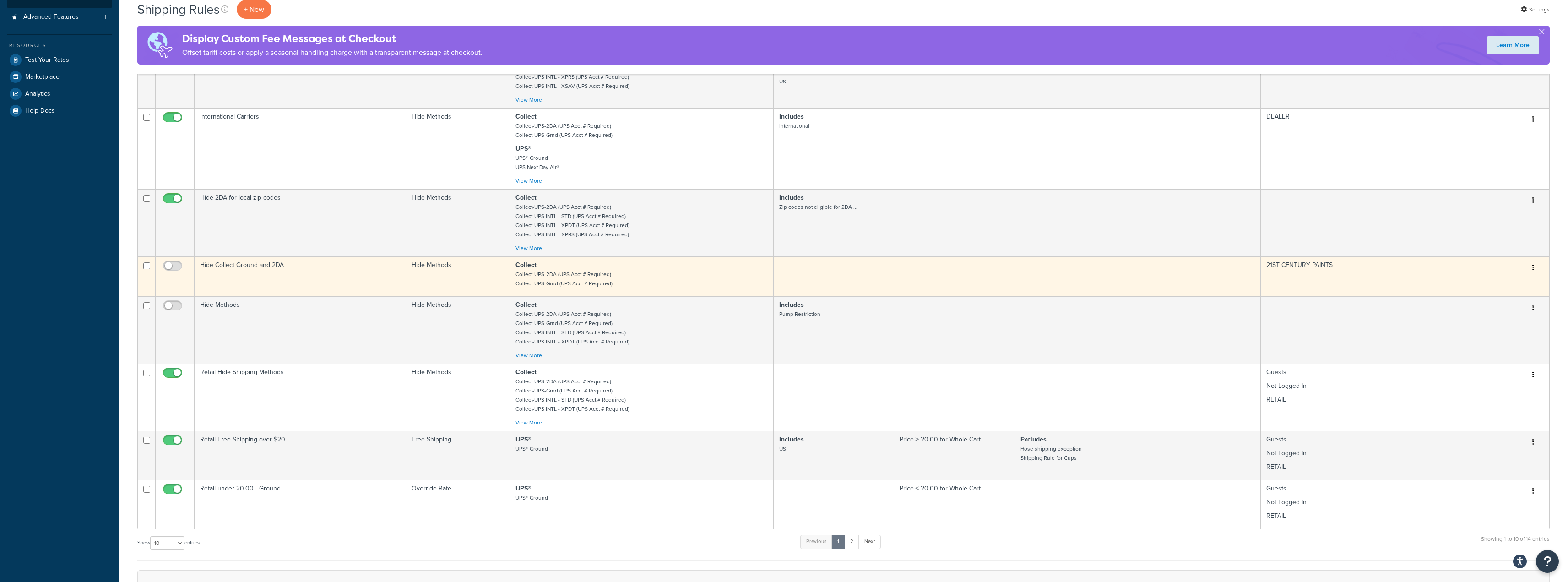
scroll to position [229, 0]
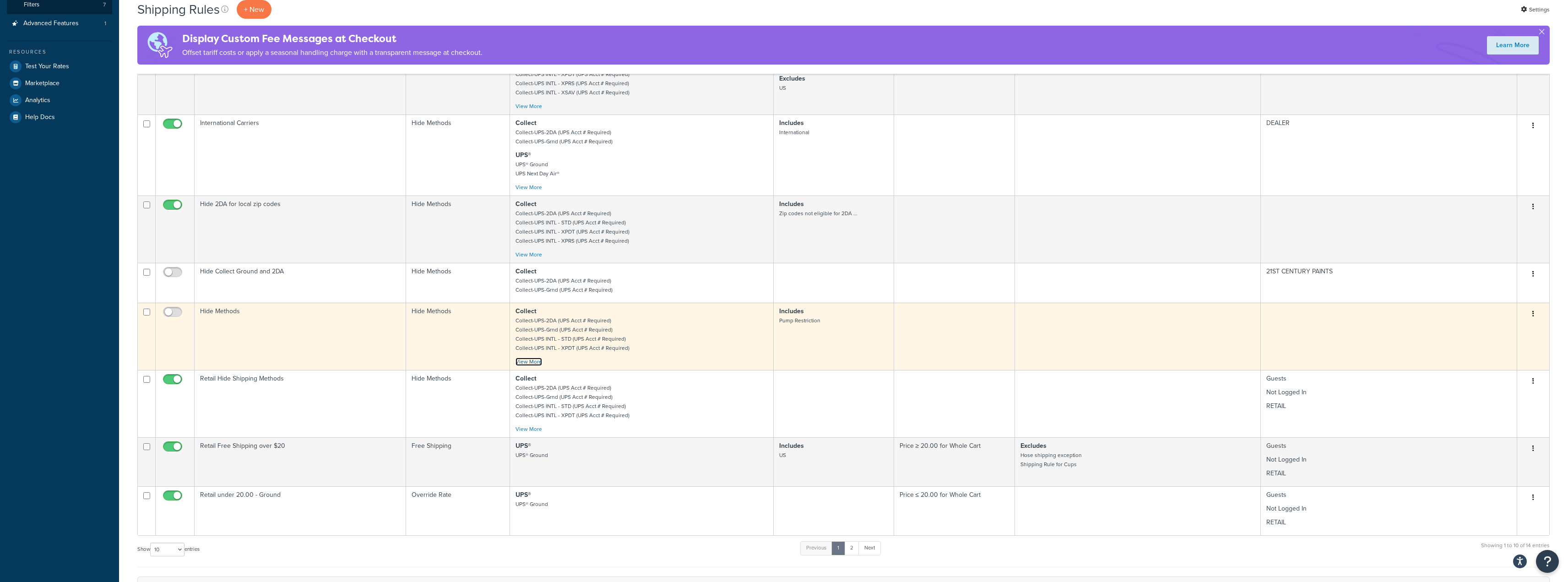
click at [524, 365] on link "View More" at bounding box center [529, 361] width 27 height 8
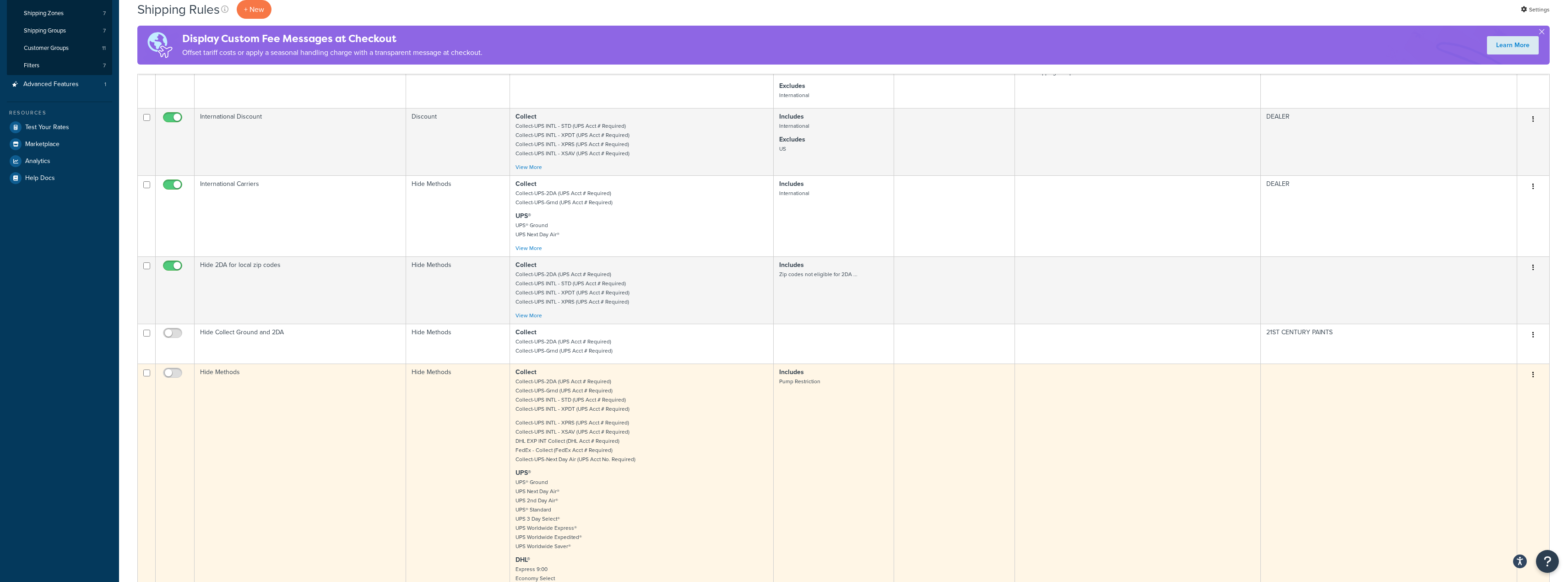
scroll to position [183, 0]
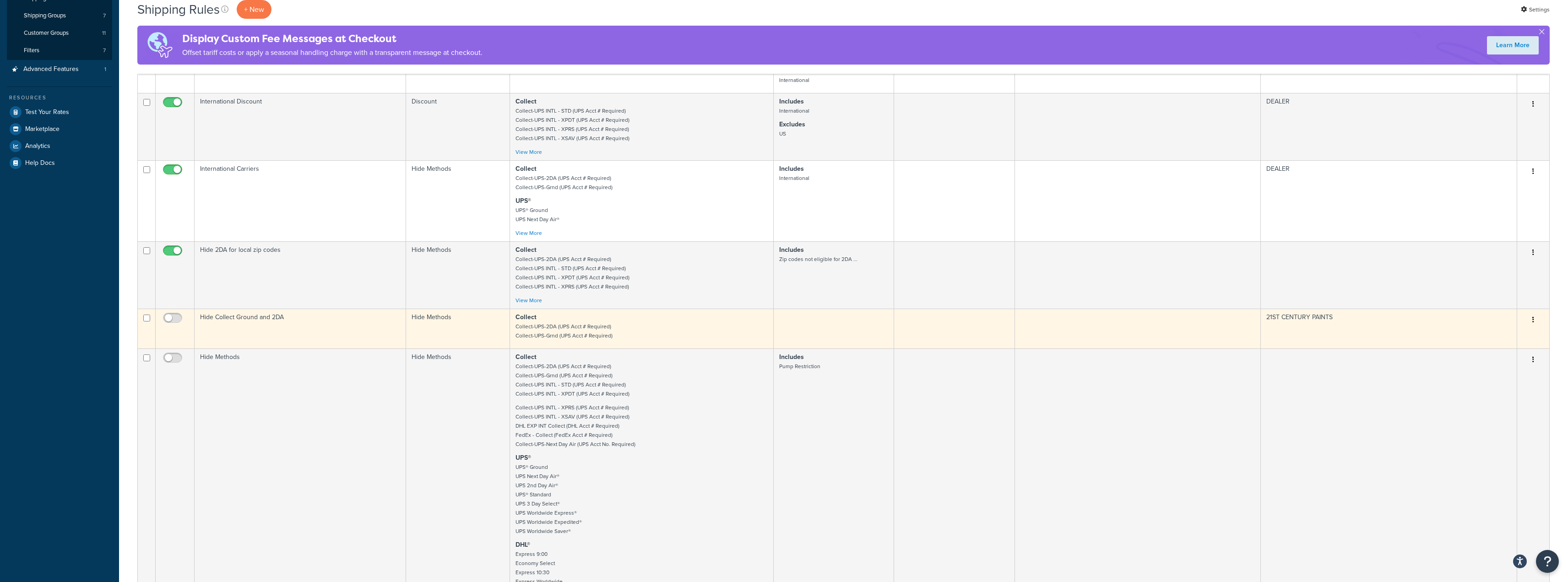
click at [370, 329] on td "Hide Collect Ground and 2DA" at bounding box center [300, 328] width 211 height 40
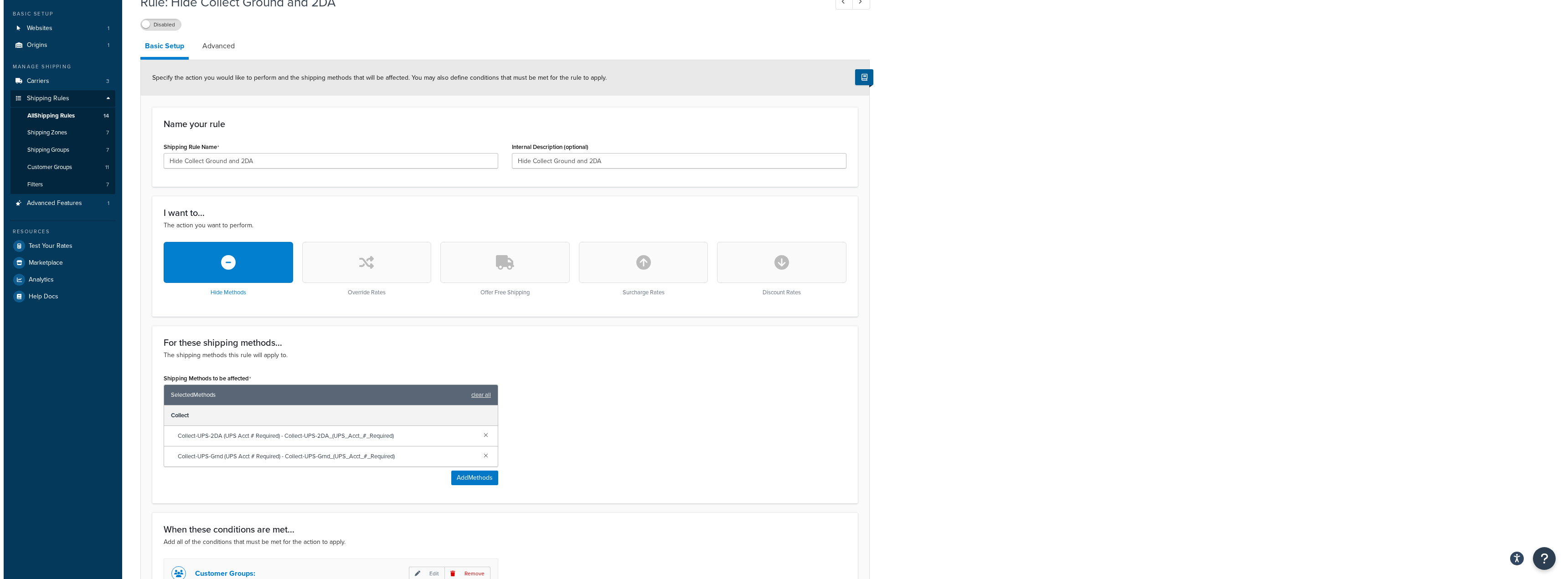
scroll to position [137, 0]
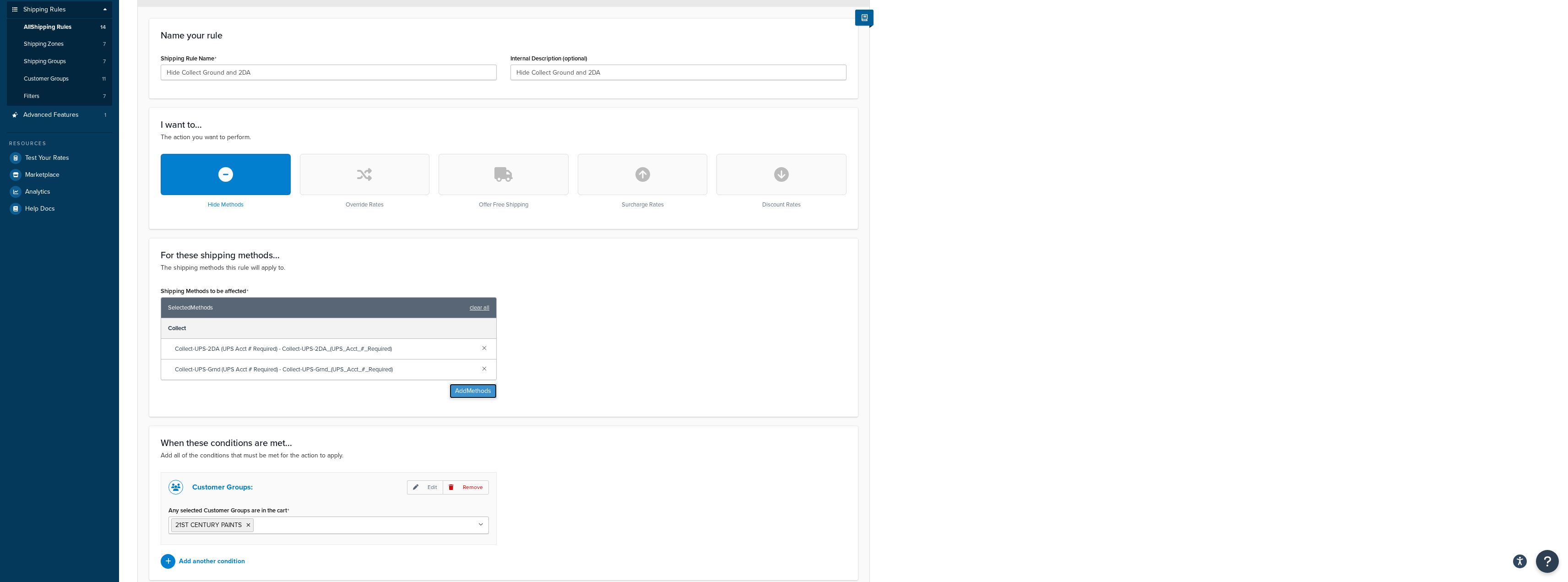
click at [477, 392] on button "Add Methods" at bounding box center [473, 390] width 47 height 15
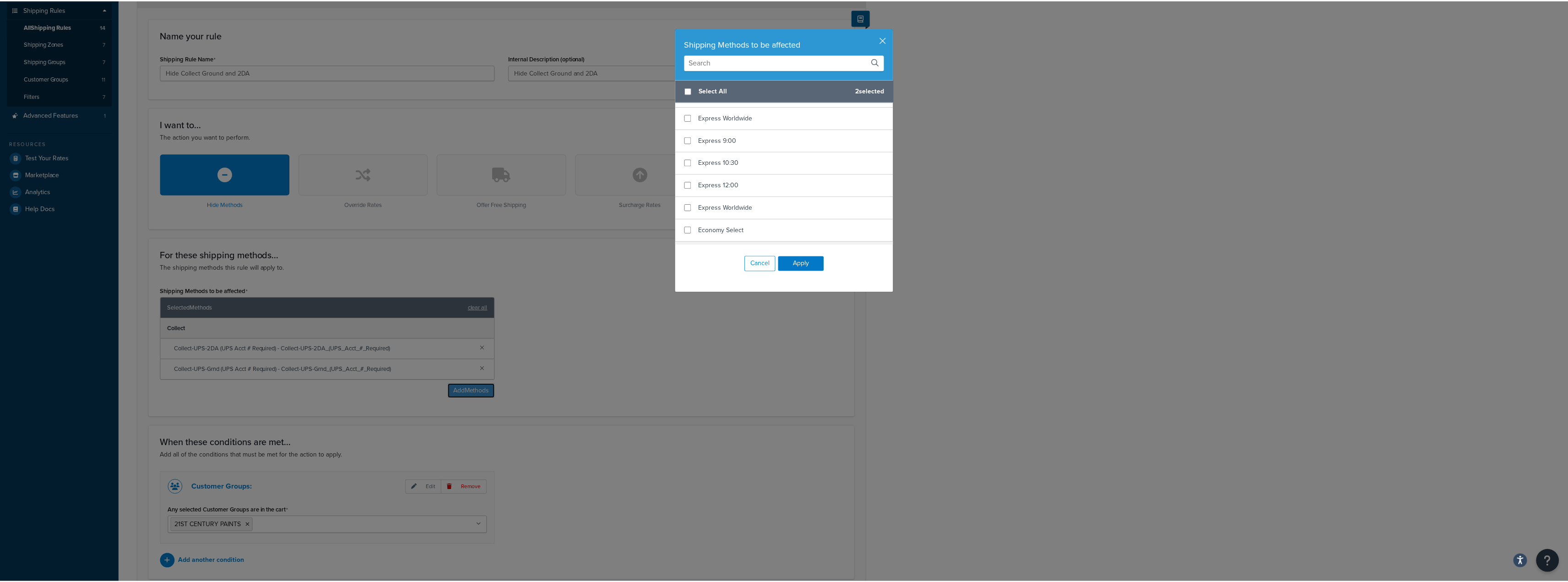
scroll to position [458, 0]
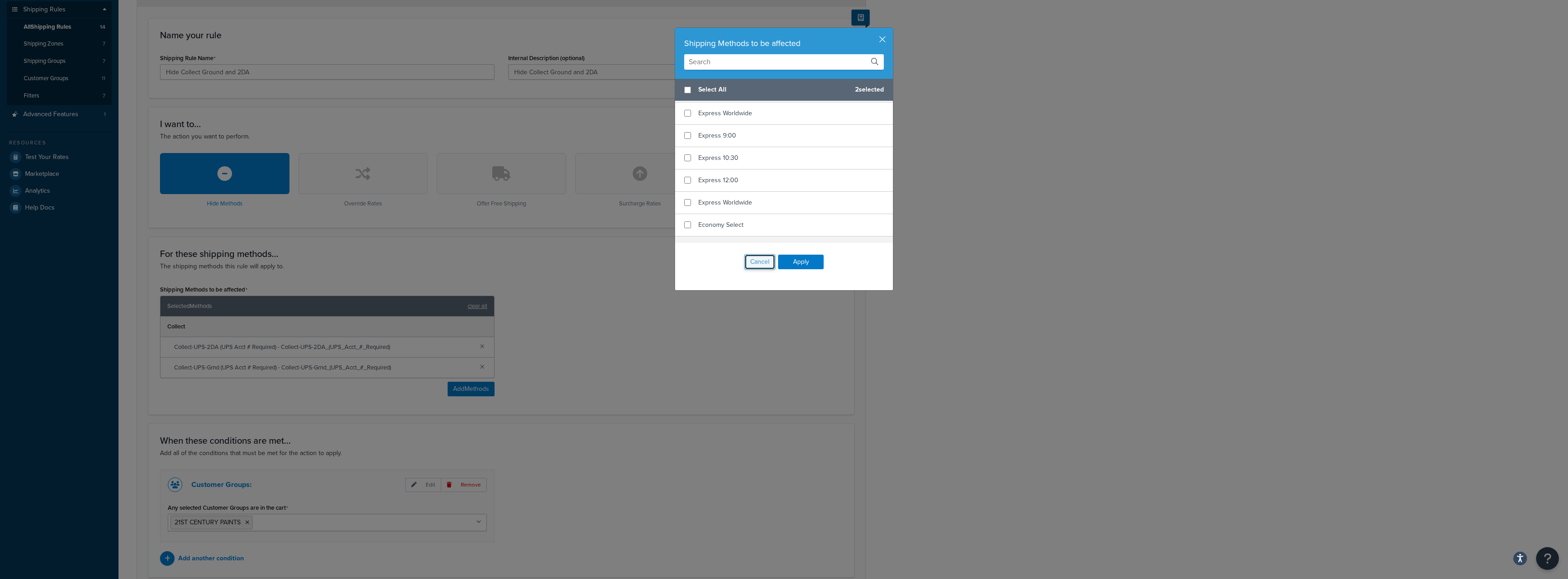
click at [759, 264] on button "Cancel" at bounding box center [760, 262] width 31 height 16
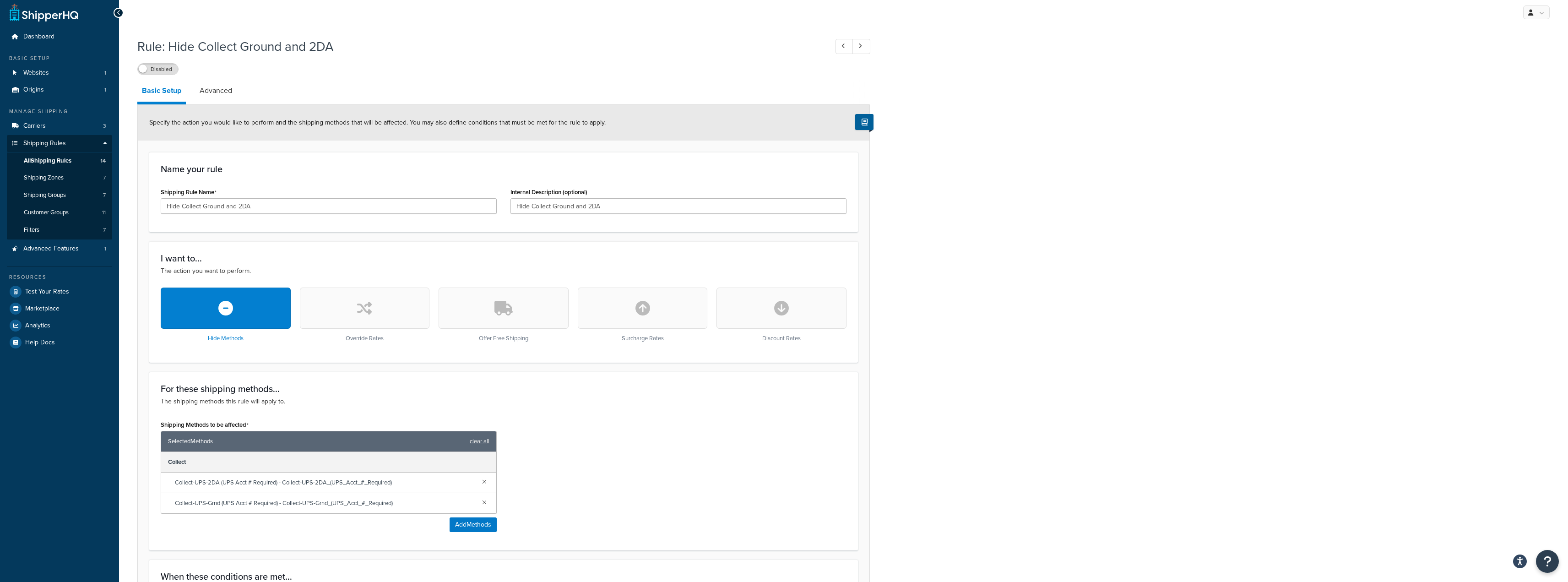
scroll to position [0, 0]
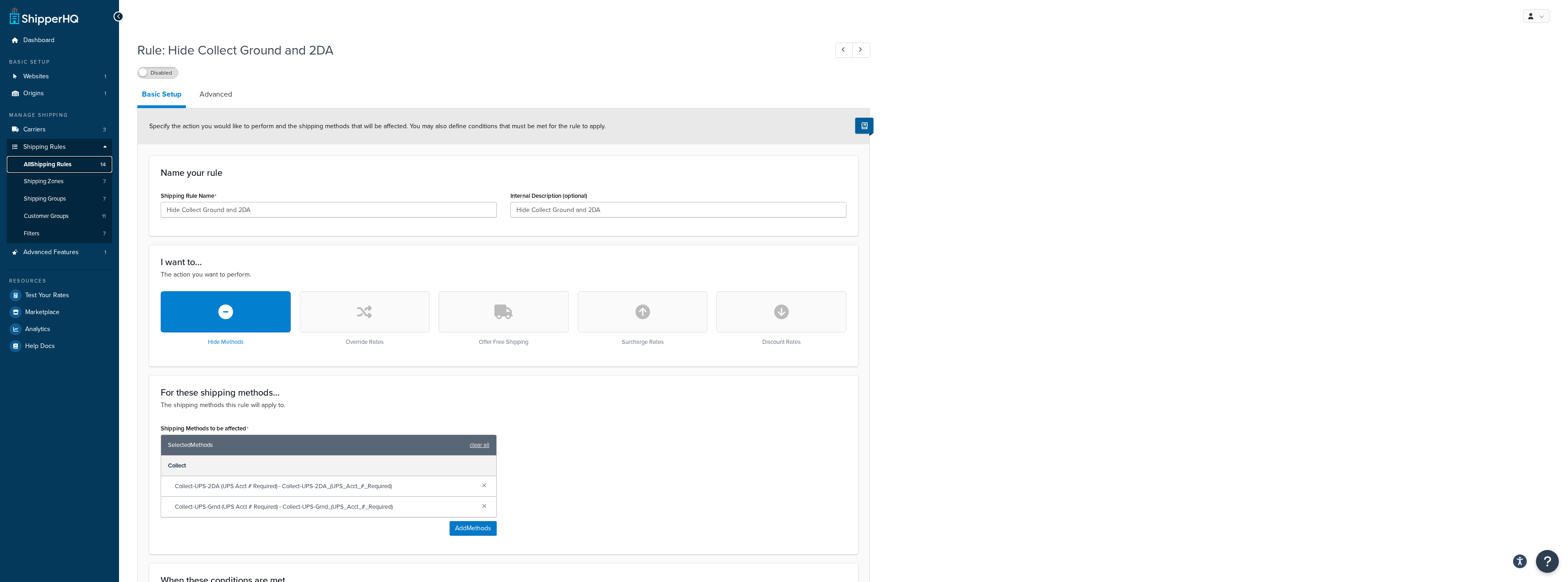
click at [65, 168] on span "All Shipping Rules" at bounding box center [48, 164] width 48 height 8
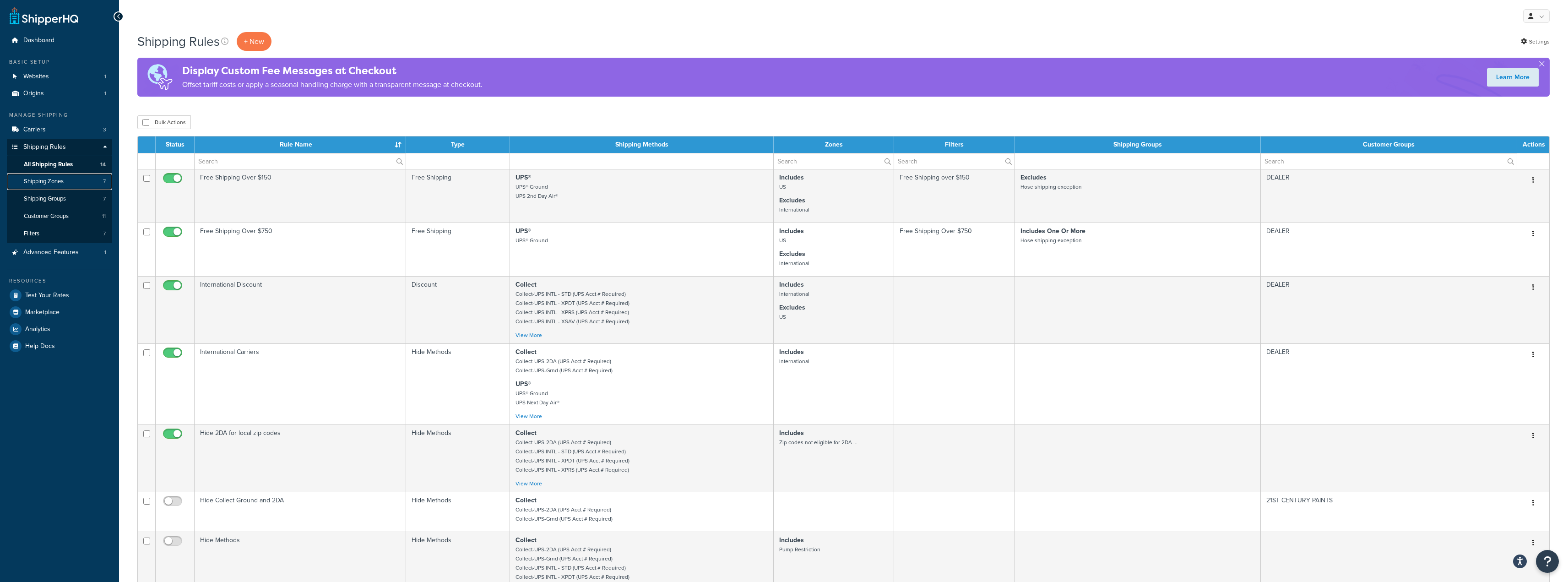
click at [55, 181] on span "Shipping Zones" at bounding box center [43, 181] width 40 height 8
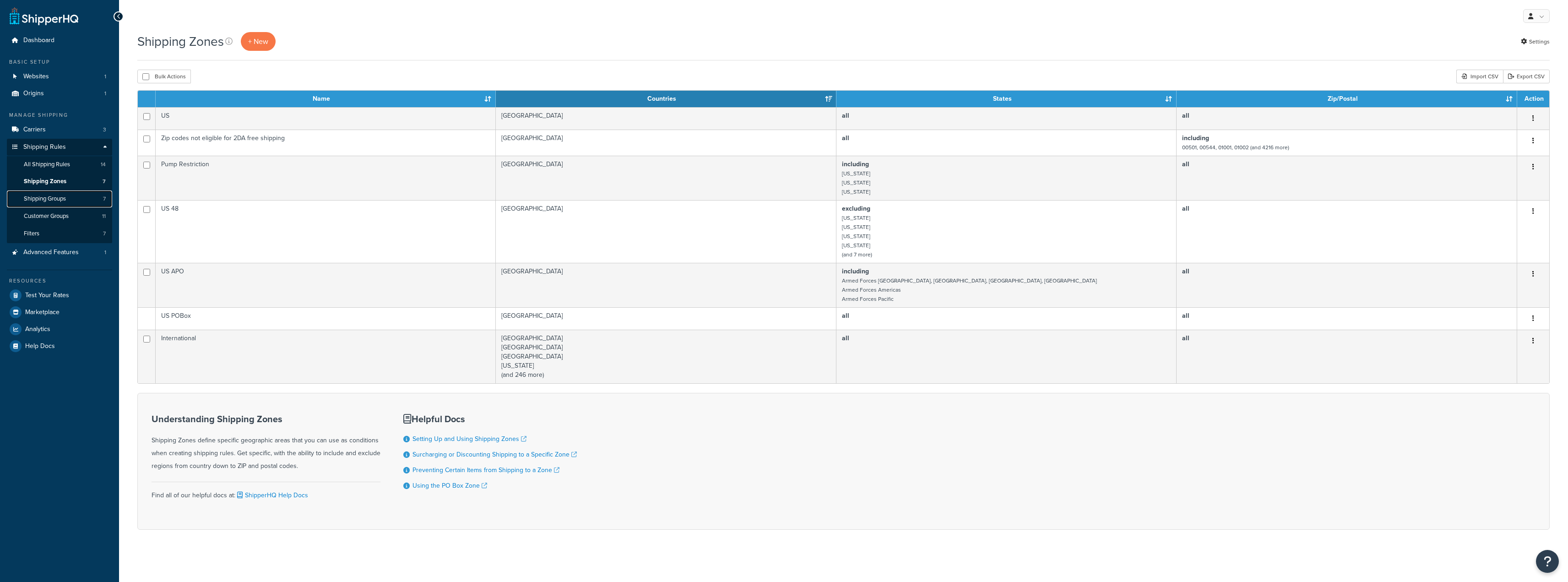
click at [54, 195] on span "Shipping Groups" at bounding box center [44, 199] width 42 height 8
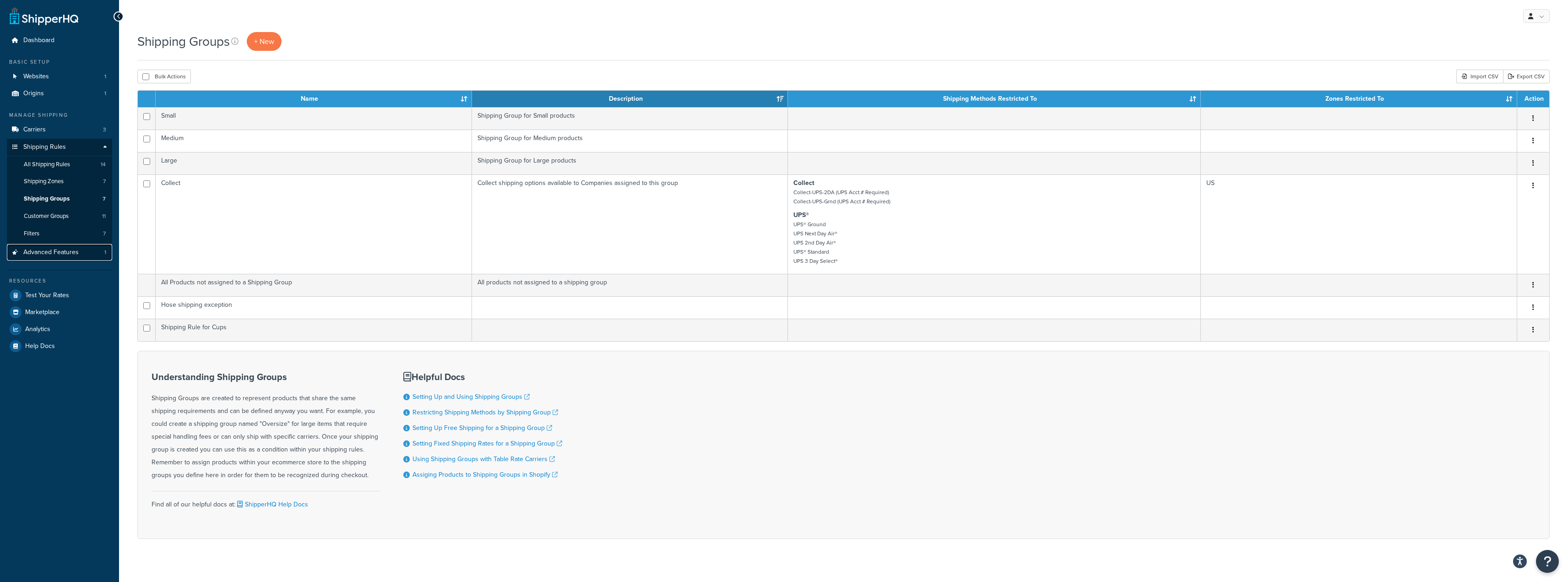
click at [58, 248] on span "Advanced Features" at bounding box center [51, 252] width 55 height 8
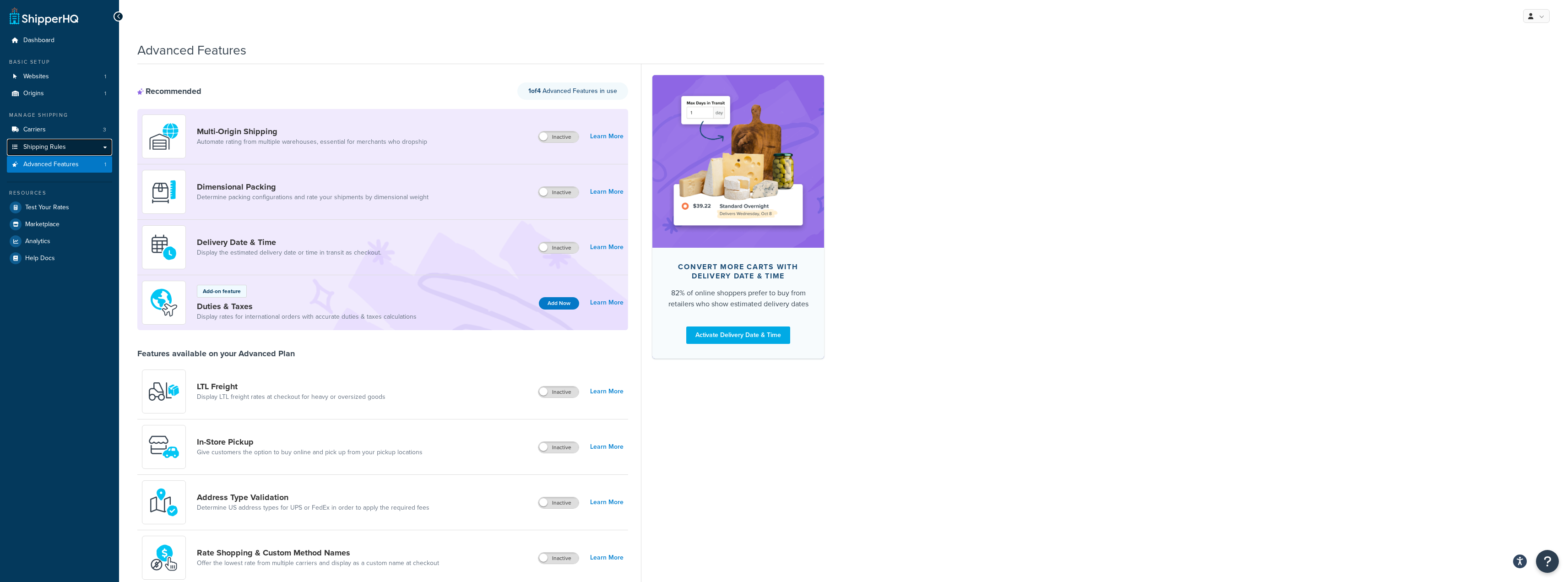
click at [51, 154] on link "Shipping Rules" at bounding box center [59, 146] width 106 height 17
